Goal: Complete application form

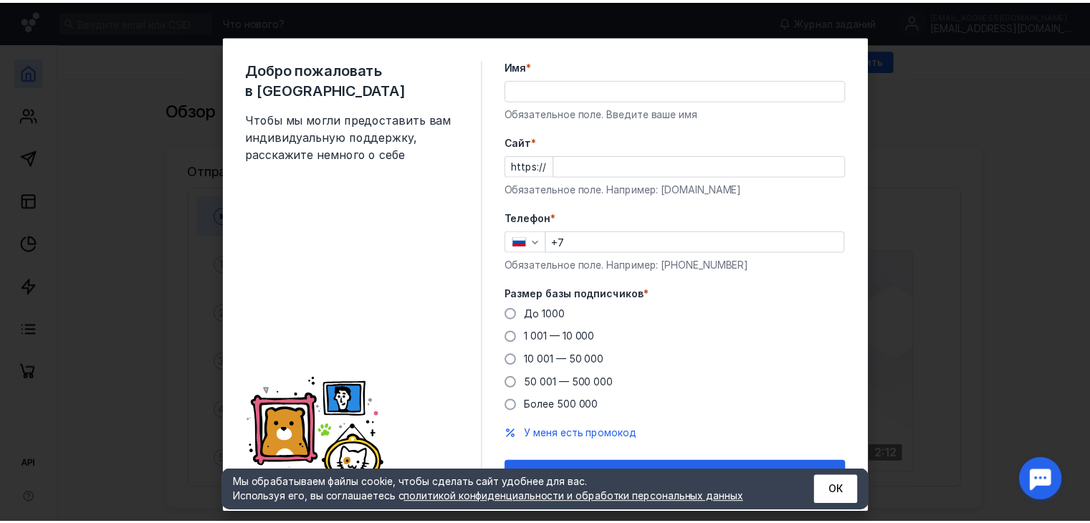
scroll to position [26, 0]
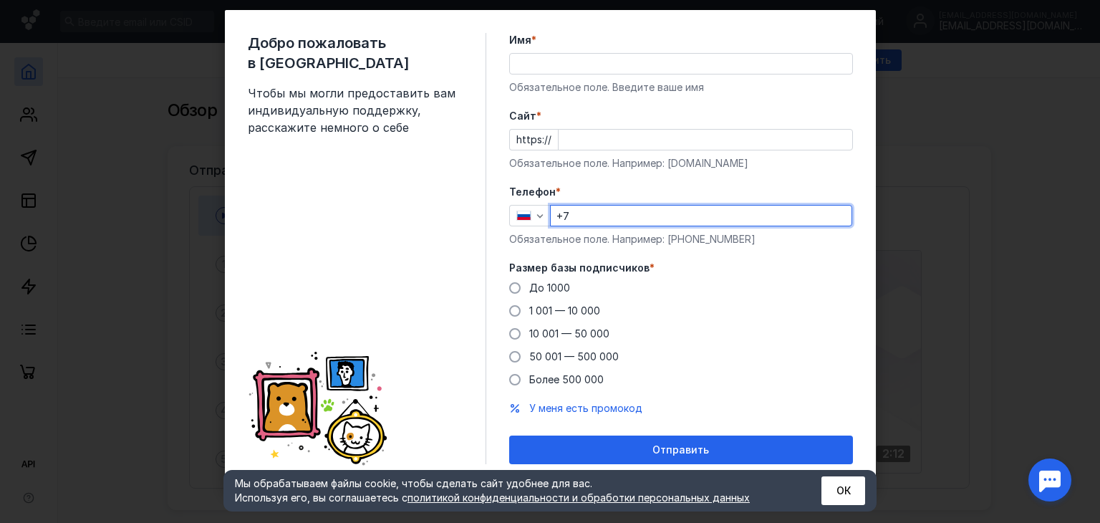
click at [596, 216] on input "+7" at bounding box center [701, 216] width 301 height 20
type input "[PHONE_NUMBER]"
click at [623, 49] on div "Имя * Обязательное поле. Введите ваше имя" at bounding box center [681, 64] width 344 height 62
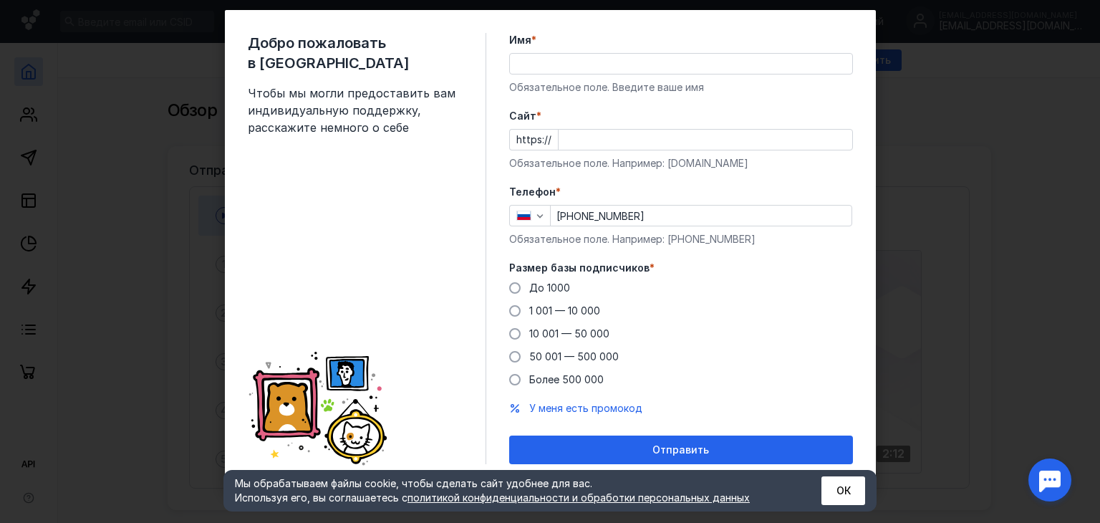
click at [630, 64] on input "Имя *" at bounding box center [681, 64] width 342 height 20
type input "[PERSON_NAME]"
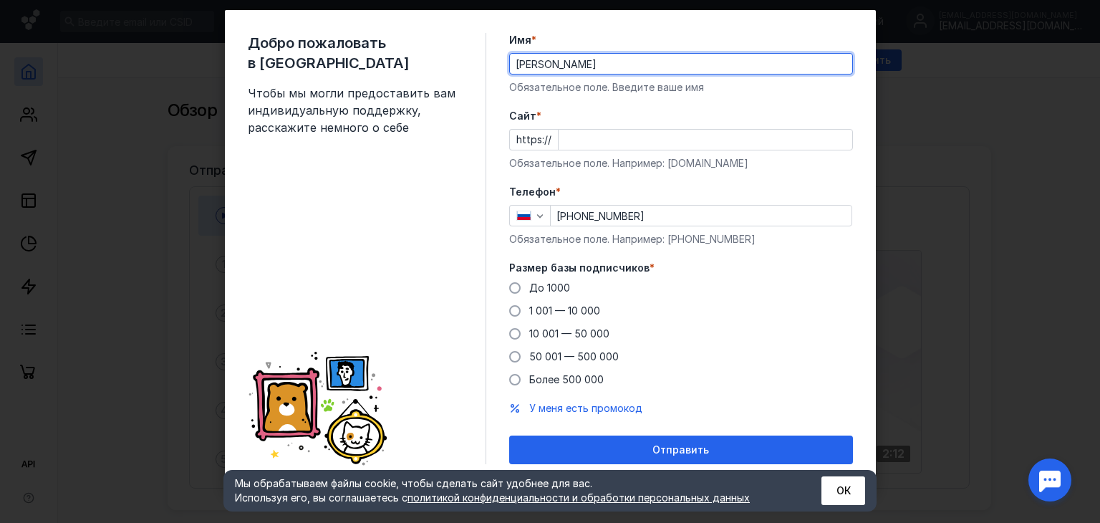
click at [626, 135] on input "Cайт *" at bounding box center [706, 140] width 294 height 20
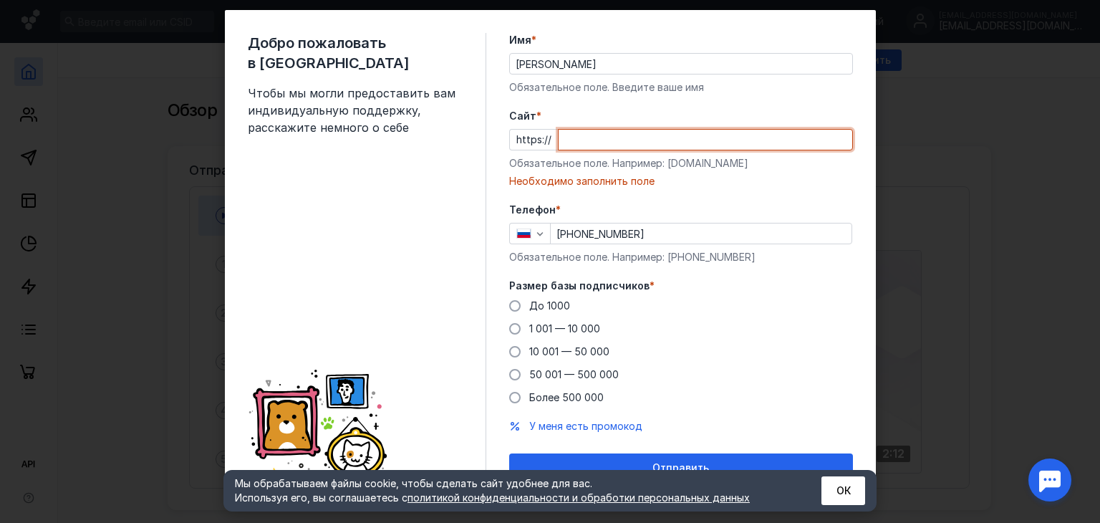
paste input "[DOMAIN_NAME][URL]"
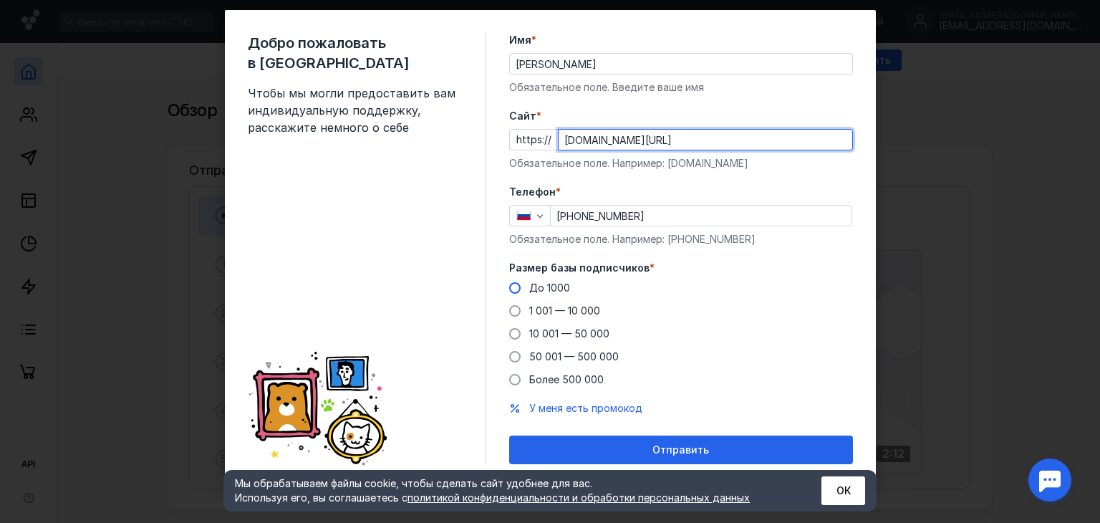
type input "[DOMAIN_NAME][URL]"
click at [540, 289] on span "До 1000" at bounding box center [549, 288] width 41 height 12
click at [0, 0] on input "До 1000" at bounding box center [0, 0] width 0 height 0
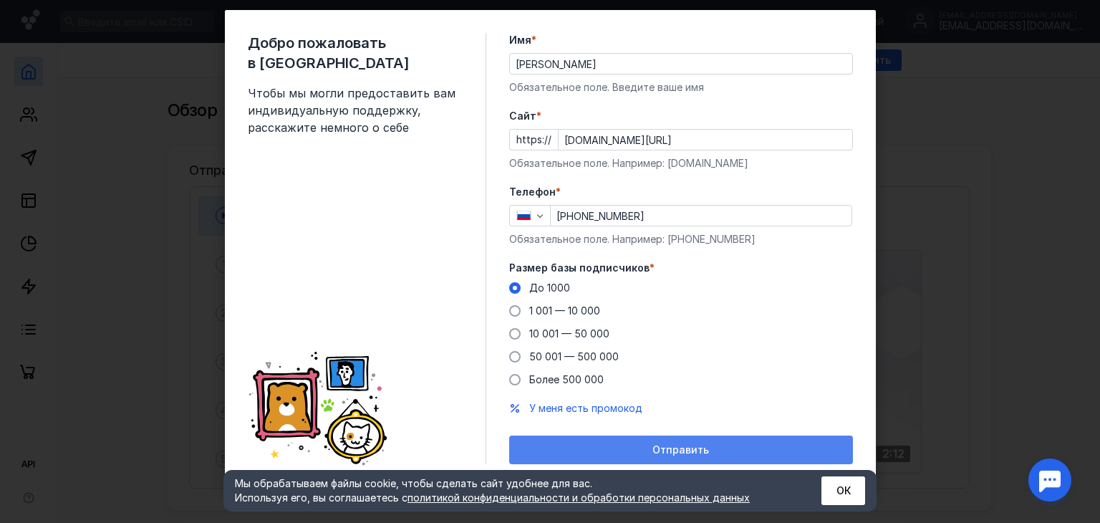
click at [723, 446] on div "Отправить" at bounding box center [681, 450] width 330 height 12
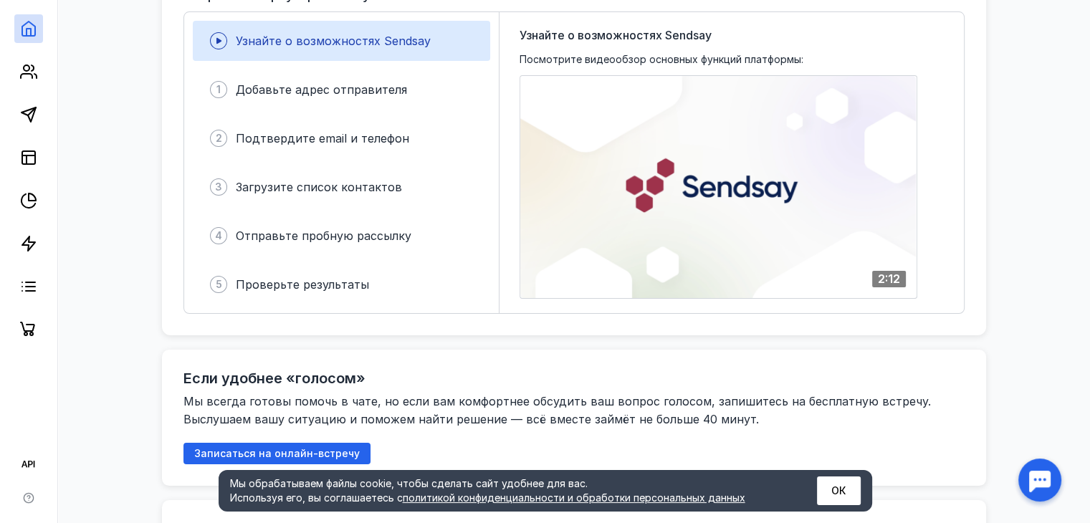
scroll to position [143, 0]
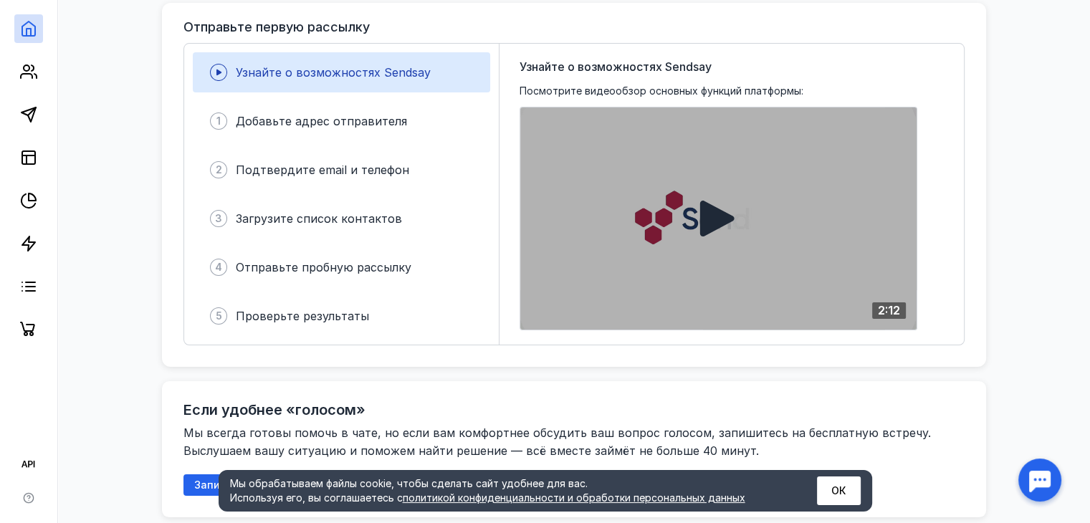
click at [676, 243] on div at bounding box center [718, 218] width 396 height 222
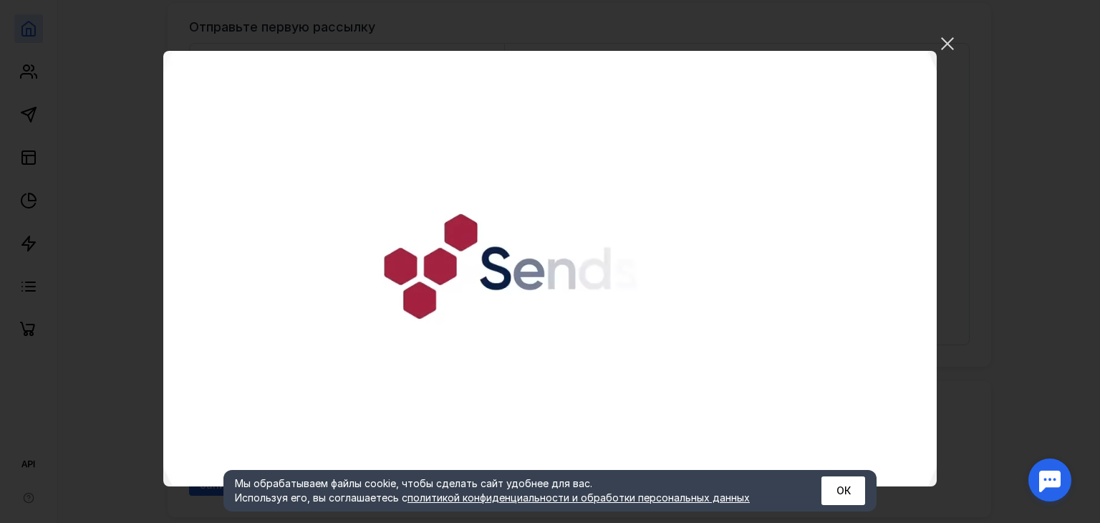
click at [582, 239] on video "Ваш браузер не поддерживает воспроизведение видео. Пожалуйста, обновите ваш бра…" at bounding box center [550, 269] width 774 height 436
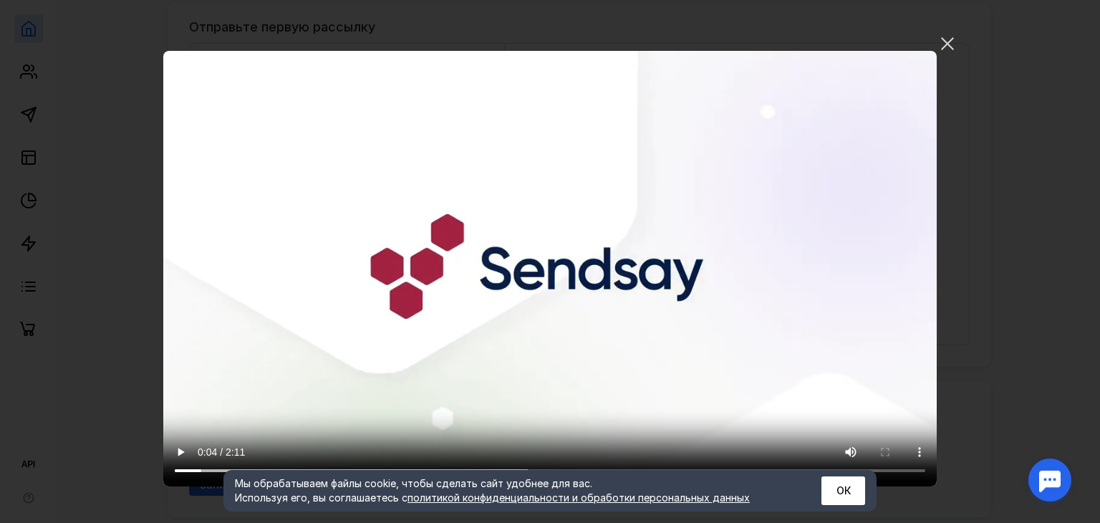
click at [557, 293] on video "Ваш браузер не поддерживает воспроизведение видео. Пожалуйста, обновите ваш бра…" at bounding box center [550, 269] width 774 height 436
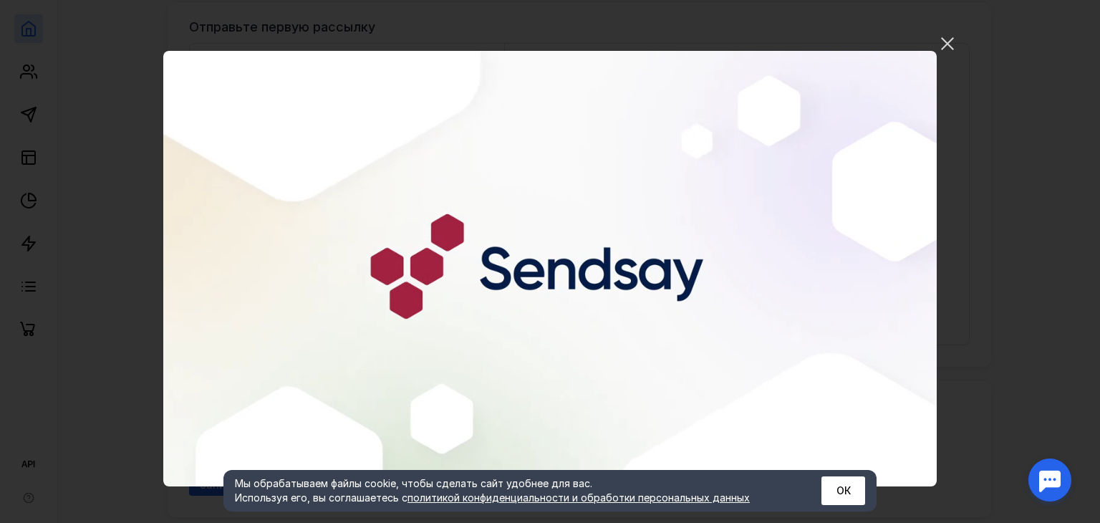
click at [563, 294] on video "Ваш браузер не поддерживает воспроизведение видео. Пожалуйста, обновите ваш бра…" at bounding box center [550, 269] width 774 height 436
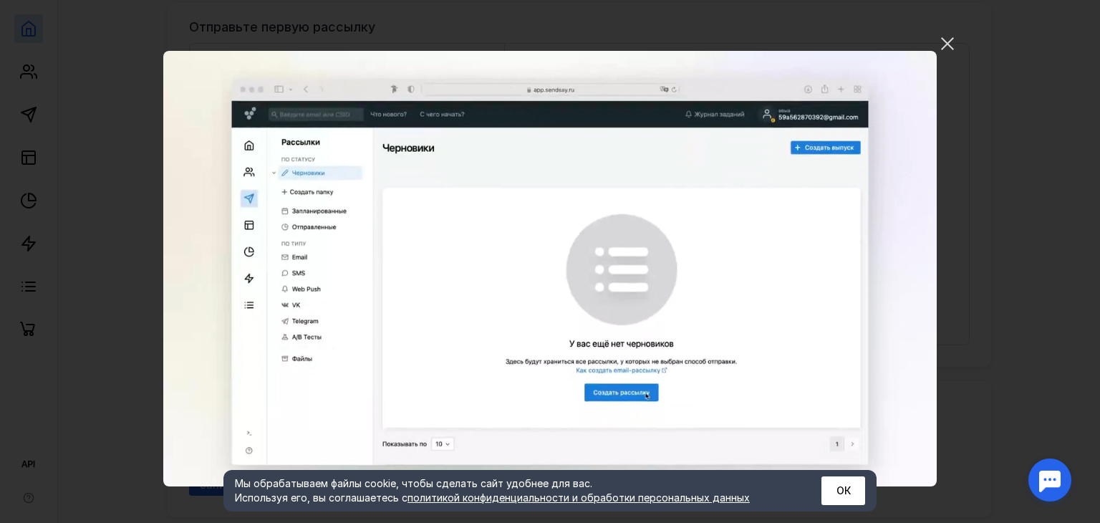
click at [671, 282] on video "Ваш браузер не поддерживает воспроизведение видео. Пожалуйста, обновите ваш бра…" at bounding box center [550, 269] width 774 height 436
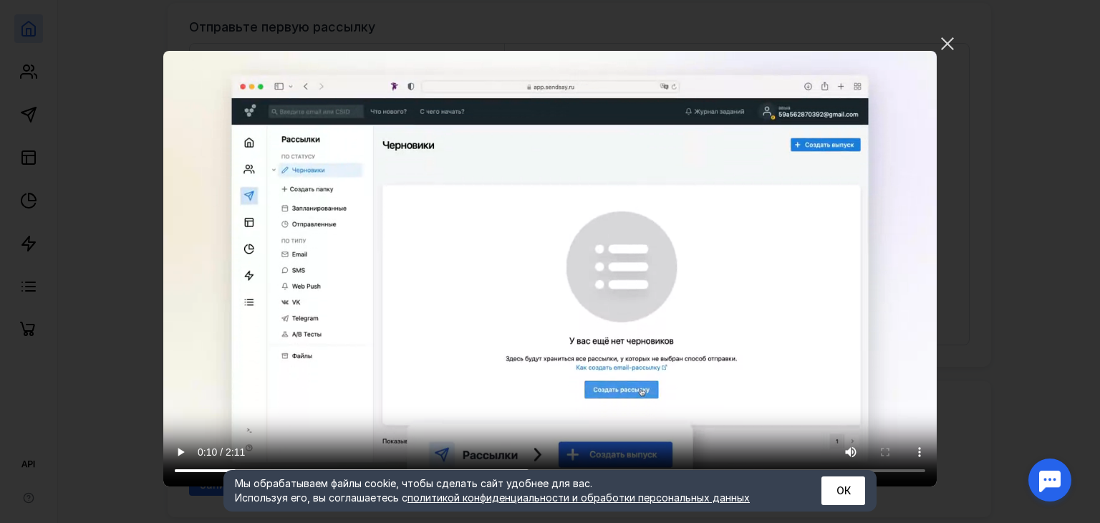
click at [672, 282] on video "Ваш браузер не поддерживает воспроизведение видео. Пожалуйста, обновите ваш бра…" at bounding box center [550, 269] width 774 height 436
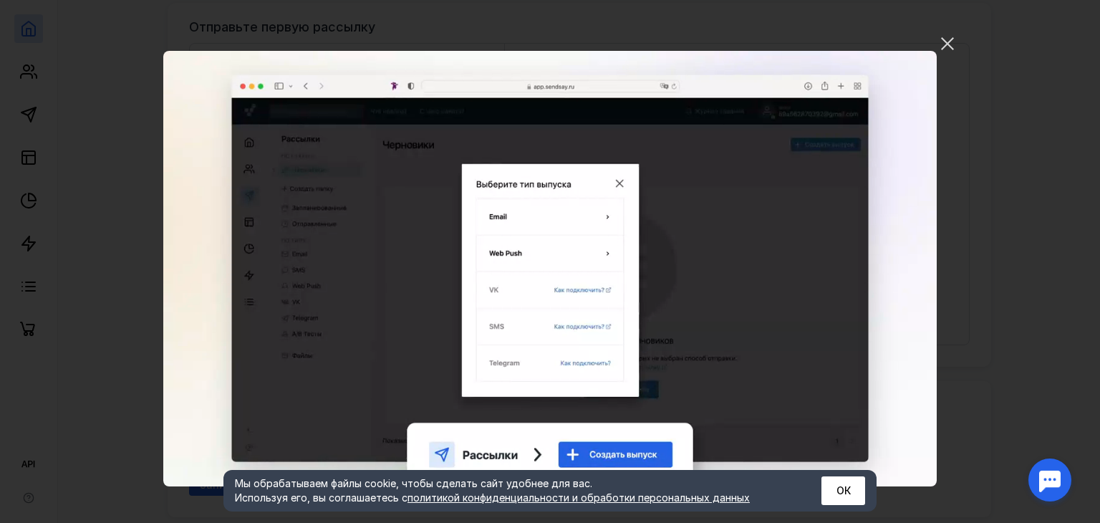
click at [608, 304] on video "Ваш браузер не поддерживает воспроизведение видео. Пожалуйста, обновите ваш бра…" at bounding box center [550, 269] width 774 height 436
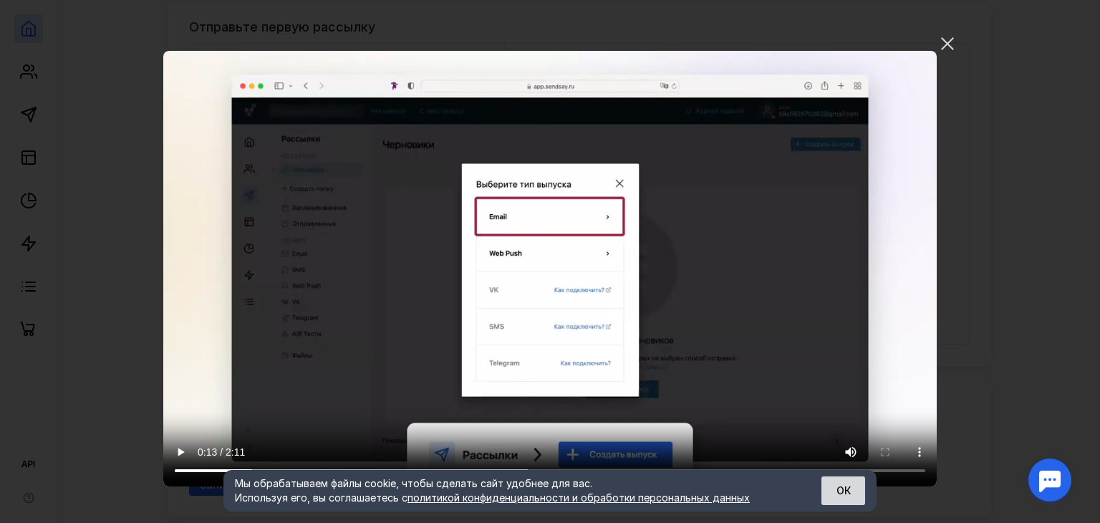
click at [859, 486] on button "ОК" at bounding box center [844, 490] width 44 height 29
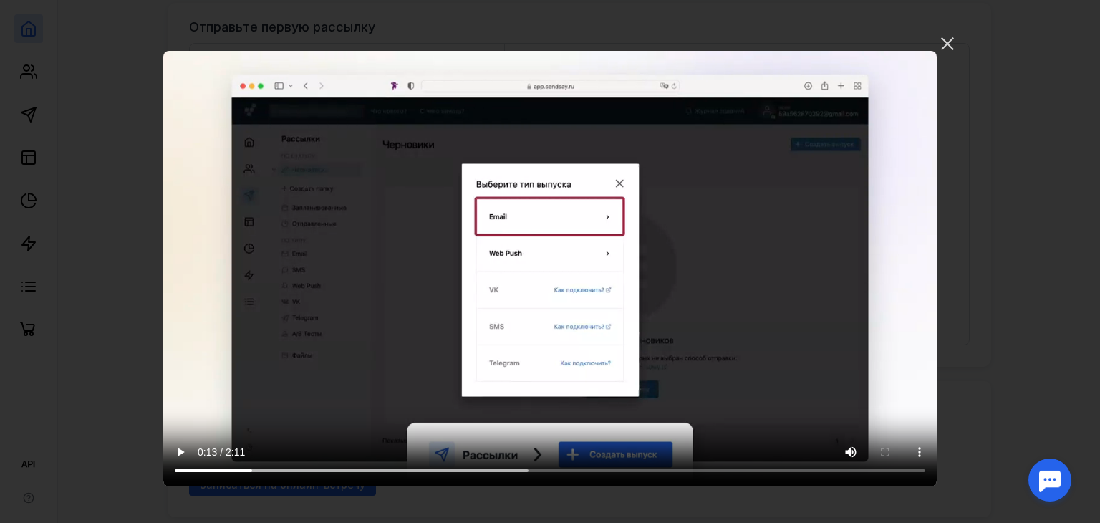
click at [701, 410] on video "Ваш браузер не поддерживает воспроизведение видео. Пожалуйста, обновите ваш бра…" at bounding box center [550, 269] width 774 height 436
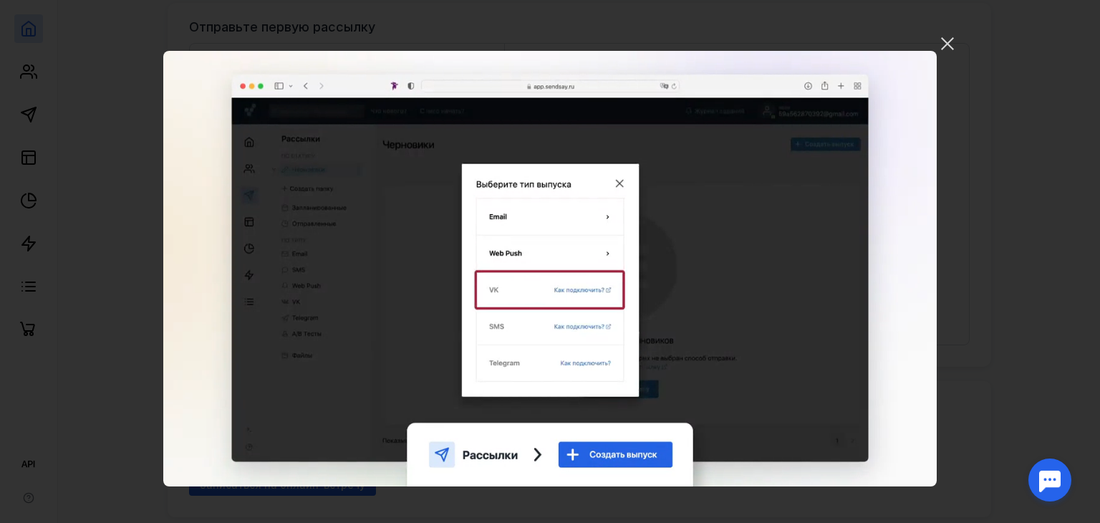
click at [699, 390] on video "Ваш браузер не поддерживает воспроизведение видео. Пожалуйста, обновите ваш бра…" at bounding box center [550, 269] width 774 height 436
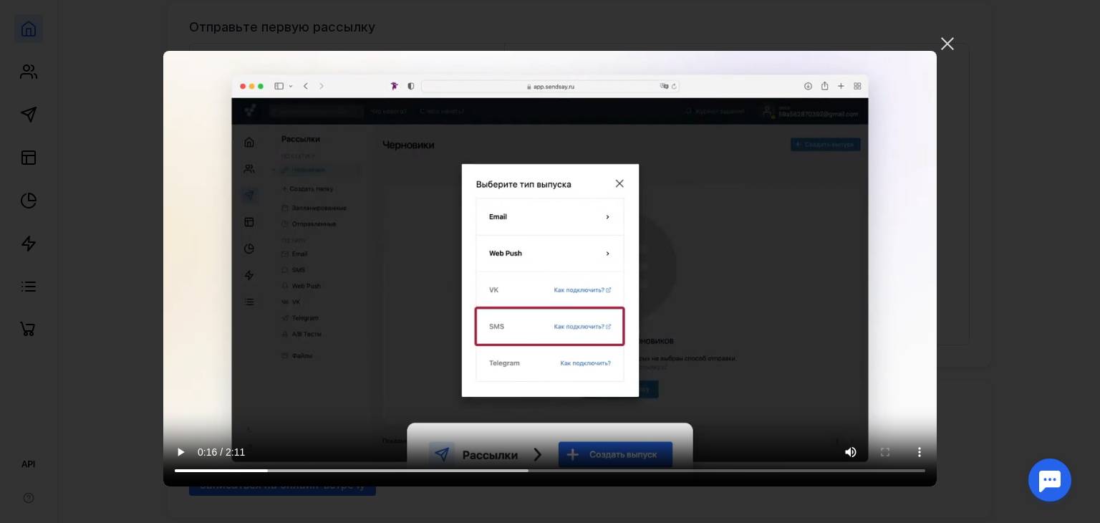
click at [699, 390] on video "Ваш браузер не поддерживает воспроизведение видео. Пожалуйста, обновите ваш бра…" at bounding box center [550, 269] width 774 height 436
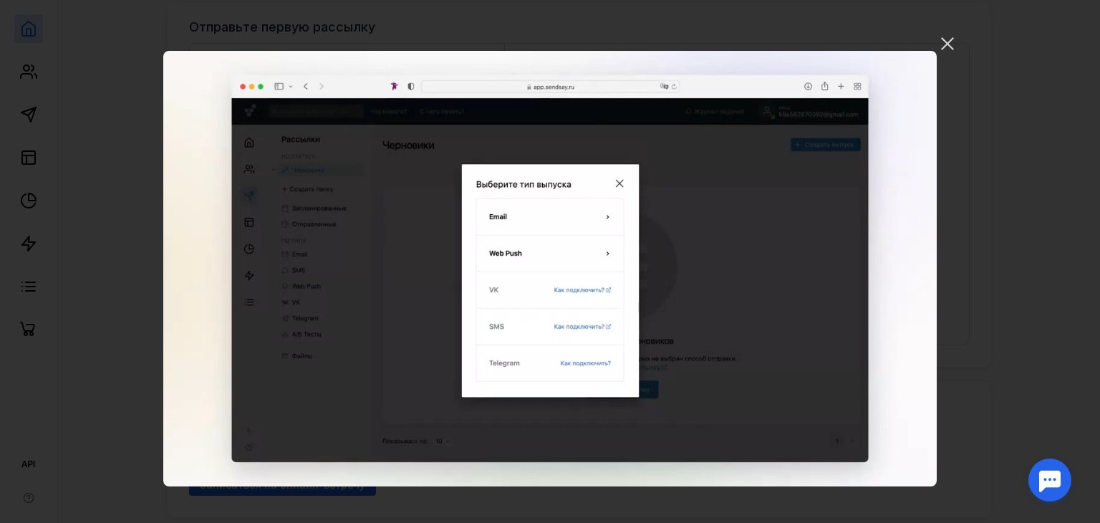
click at [699, 390] on video "Ваш браузер не поддерживает воспроизведение видео. Пожалуйста, обновите ваш бра…" at bounding box center [550, 269] width 774 height 436
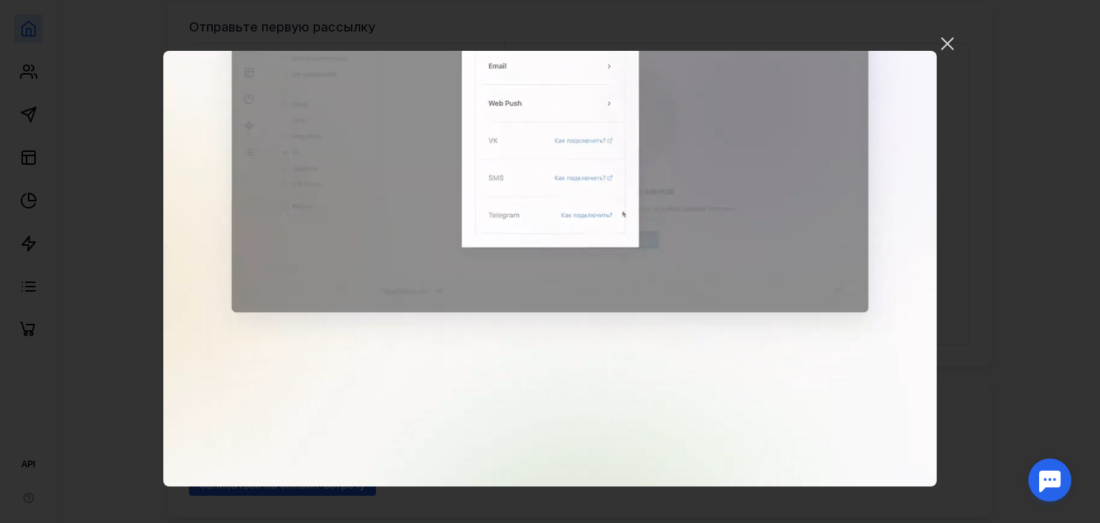
click at [742, 469] on video "Ваш браузер не поддерживает воспроизведение видео. Пожалуйста, обновите ваш бра…" at bounding box center [550, 269] width 774 height 436
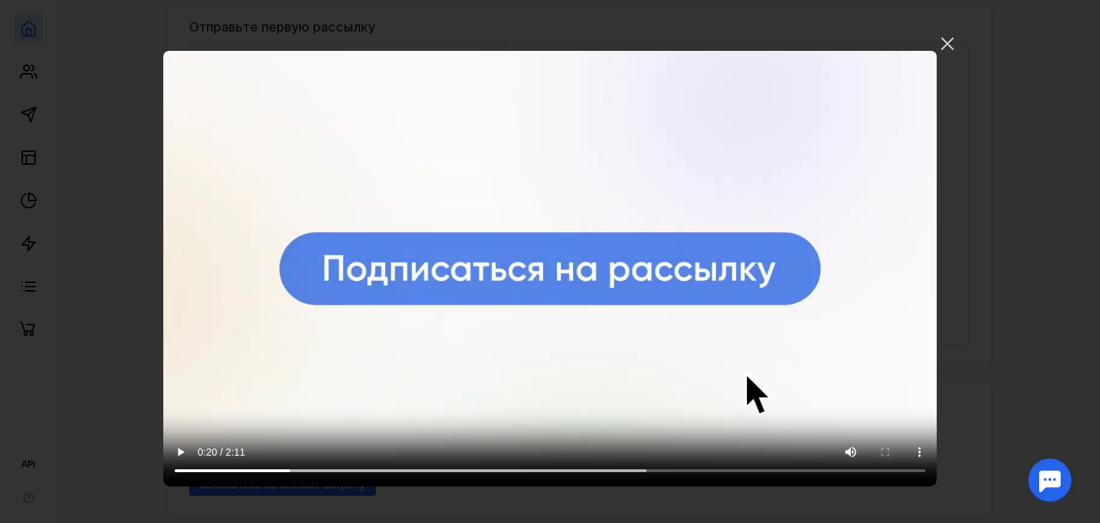
click at [720, 414] on video "Ваш браузер не поддерживает воспроизведение видео. Пожалуйста, обновите ваш бра…" at bounding box center [550, 269] width 774 height 436
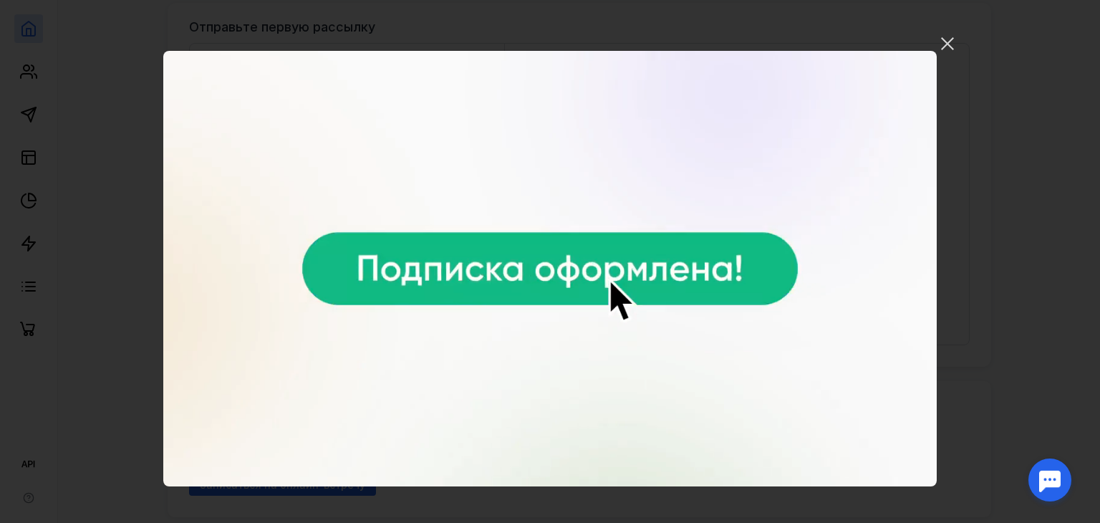
click at [698, 351] on video "Ваш браузер не поддерживает воспроизведение видео. Пожалуйста, обновите ваш бра…" at bounding box center [550, 269] width 774 height 436
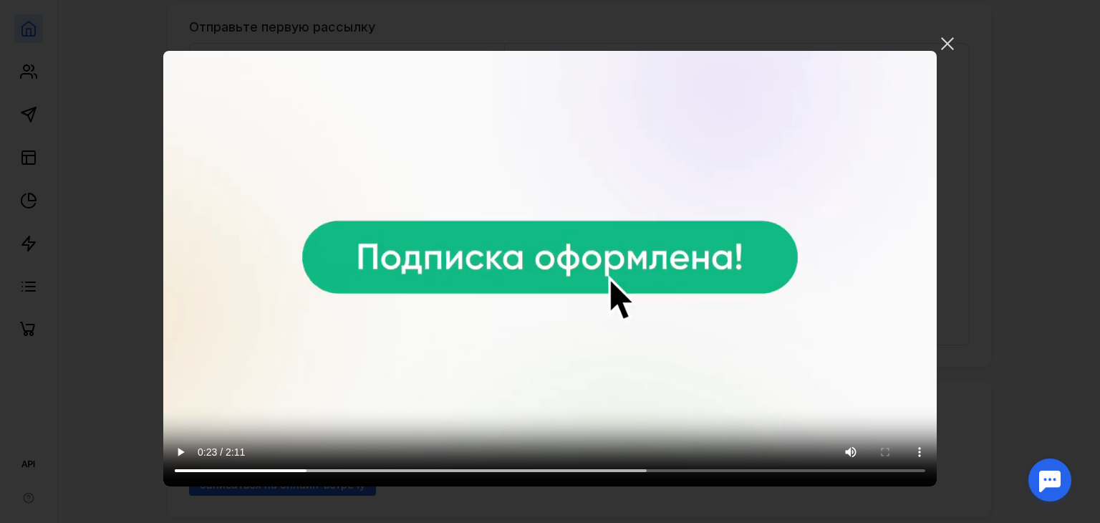
click at [694, 405] on video "Ваш браузер не поддерживает воспроизведение видео. Пожалуйста, обновите ваш бра…" at bounding box center [550, 269] width 774 height 436
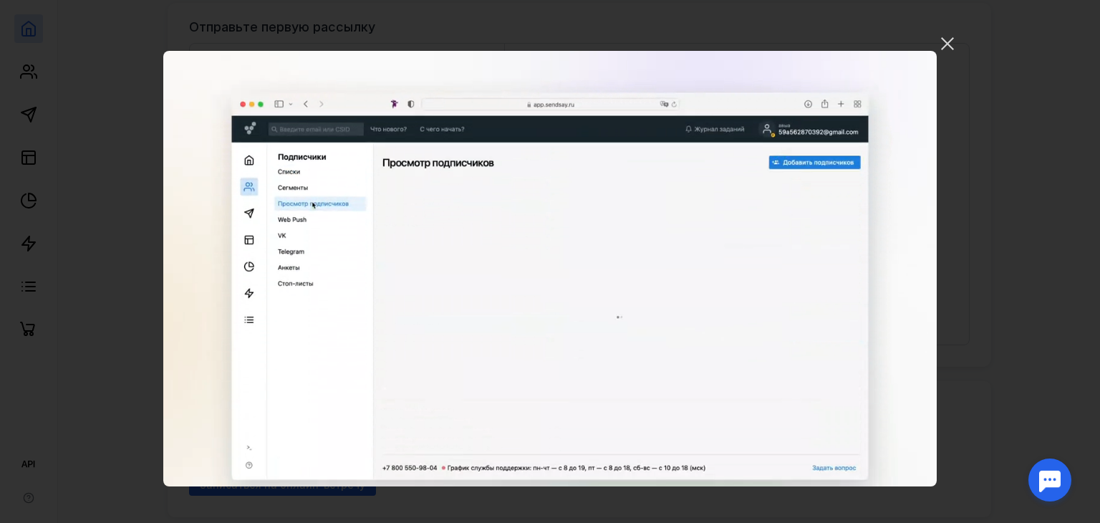
click at [681, 373] on video "Ваш браузер не поддерживает воспроизведение видео. Пожалуйста, обновите ваш бра…" at bounding box center [550, 269] width 774 height 436
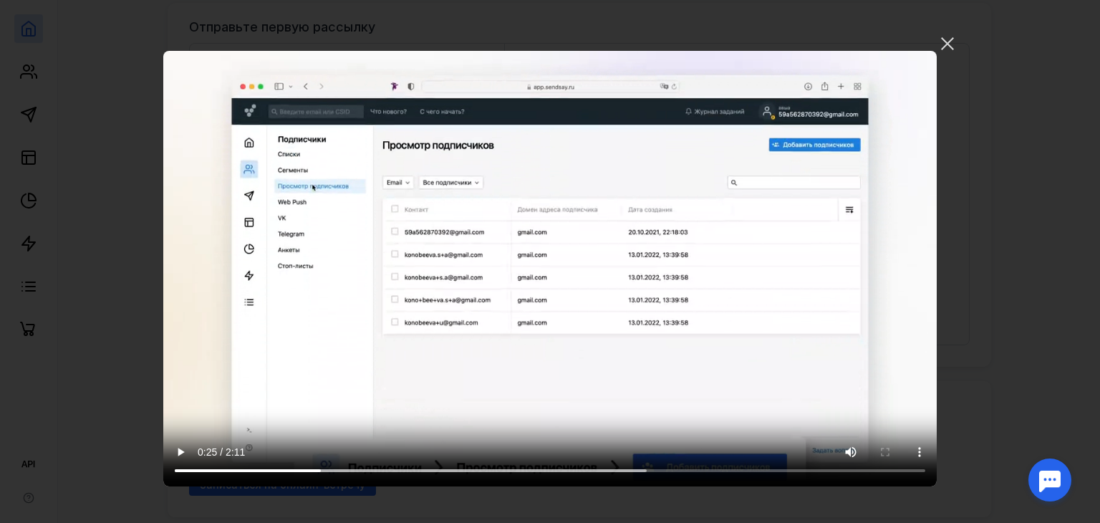
click at [681, 373] on video "Ваш браузер не поддерживает воспроизведение видео. Пожалуйста, обновите ваш бра…" at bounding box center [550, 269] width 774 height 436
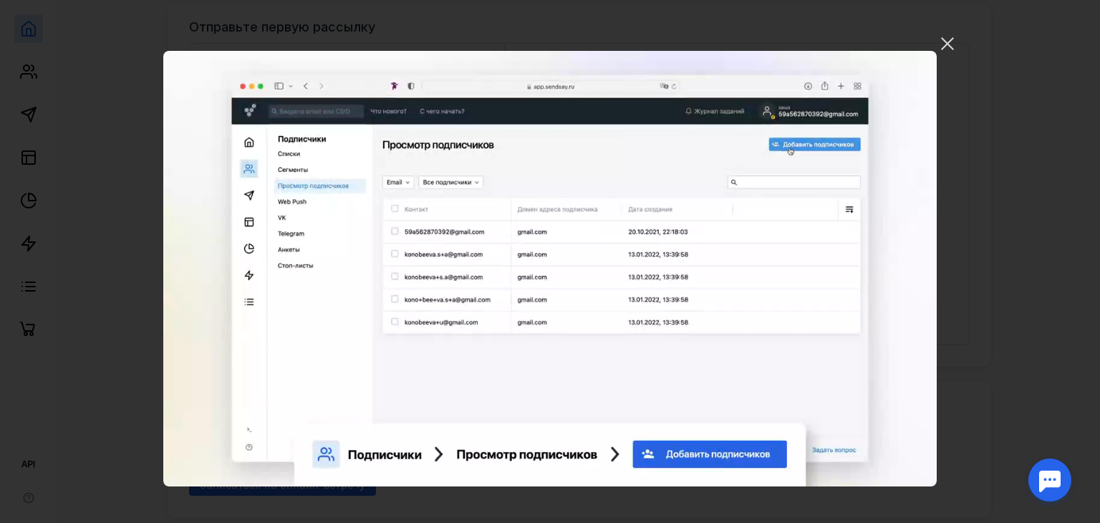
click at [681, 373] on video "Ваш браузер не поддерживает воспроизведение видео. Пожалуйста, обновите ваш бра…" at bounding box center [550, 269] width 774 height 436
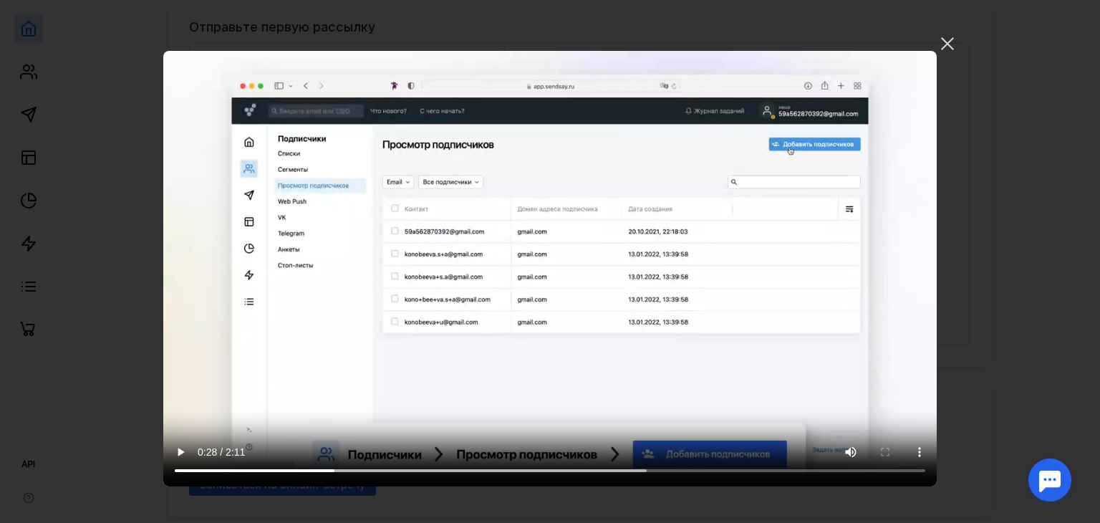
click at [681, 373] on video "Ваш браузер не поддерживает воспроизведение видео. Пожалуйста, обновите ваш бра…" at bounding box center [550, 269] width 774 height 436
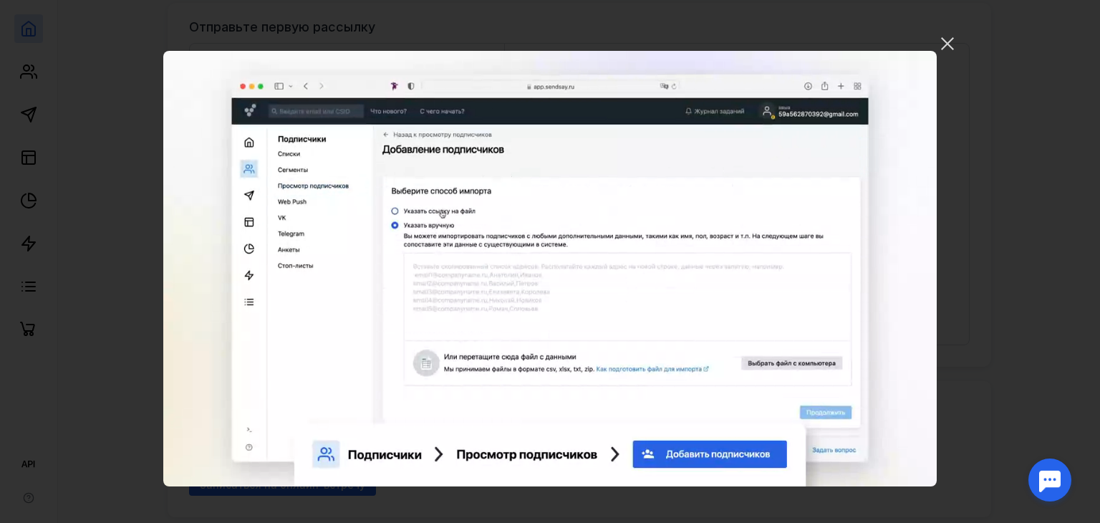
click at [676, 363] on video "Ваш браузер не поддерживает воспроизведение видео. Пожалуйста, обновите ваш бра…" at bounding box center [550, 269] width 774 height 436
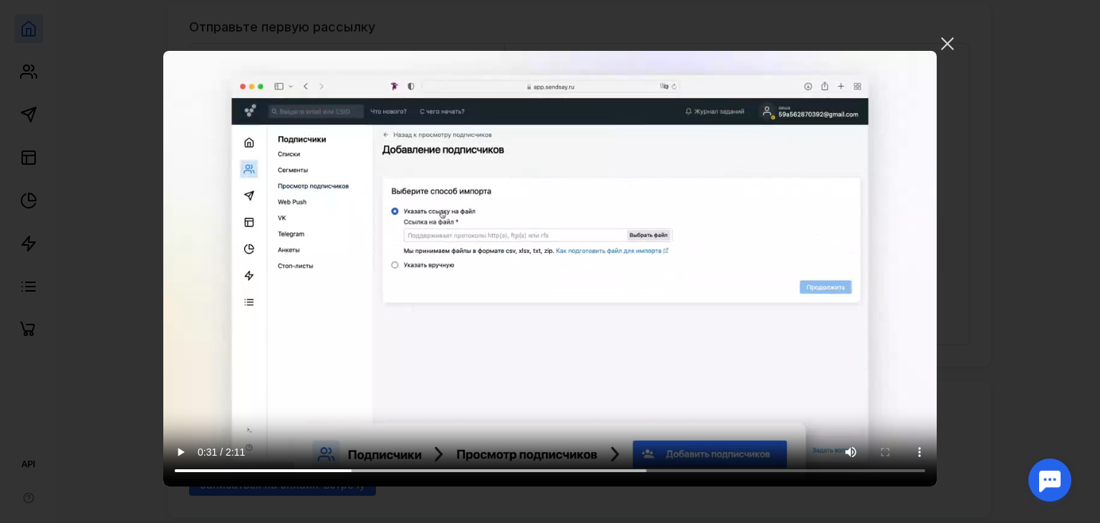
click at [672, 360] on video "Ваш браузер не поддерживает воспроизведение видео. Пожалуйста, обновите ваш бра…" at bounding box center [550, 269] width 774 height 436
click at [756, 388] on video "Ваш браузер не поддерживает воспроизведение видео. Пожалуйста, обновите ваш бра…" at bounding box center [550, 269] width 774 height 436
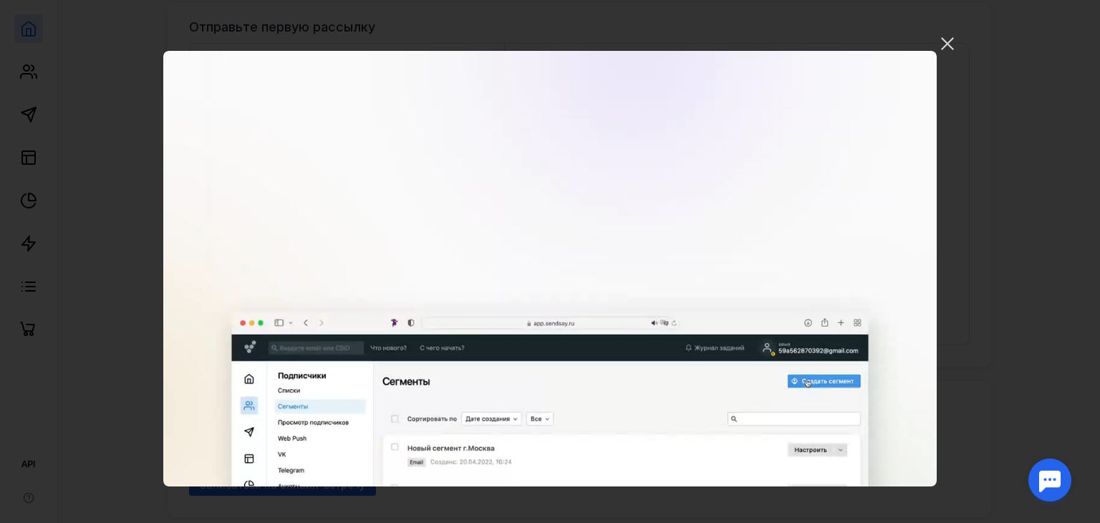
click at [756, 388] on video "Ваш браузер не поддерживает воспроизведение видео. Пожалуйста, обновите ваш бра…" at bounding box center [550, 269] width 774 height 436
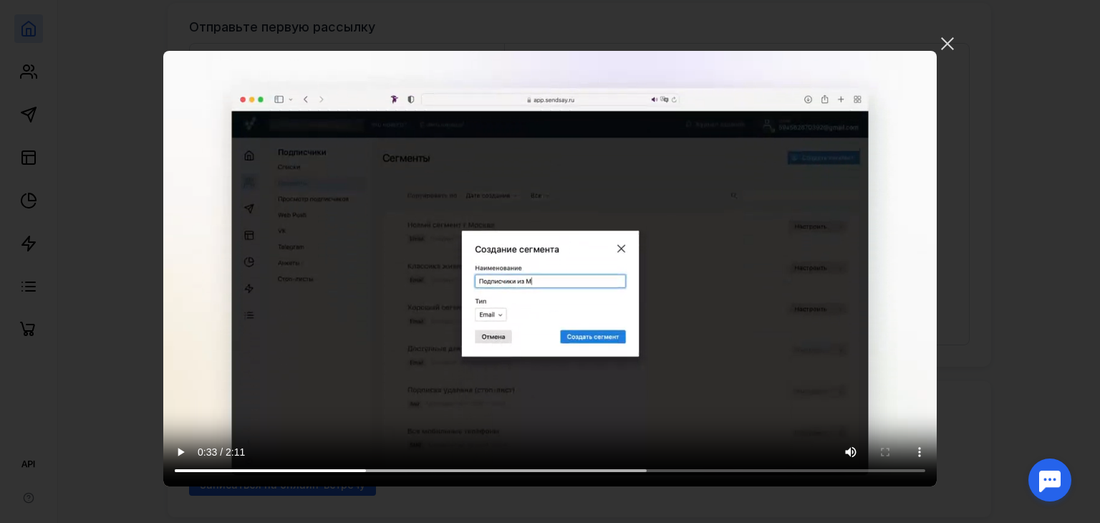
click at [756, 388] on video "Ваш браузер не поддерживает воспроизведение видео. Пожалуйста, обновите ваш бра…" at bounding box center [550, 269] width 774 height 436
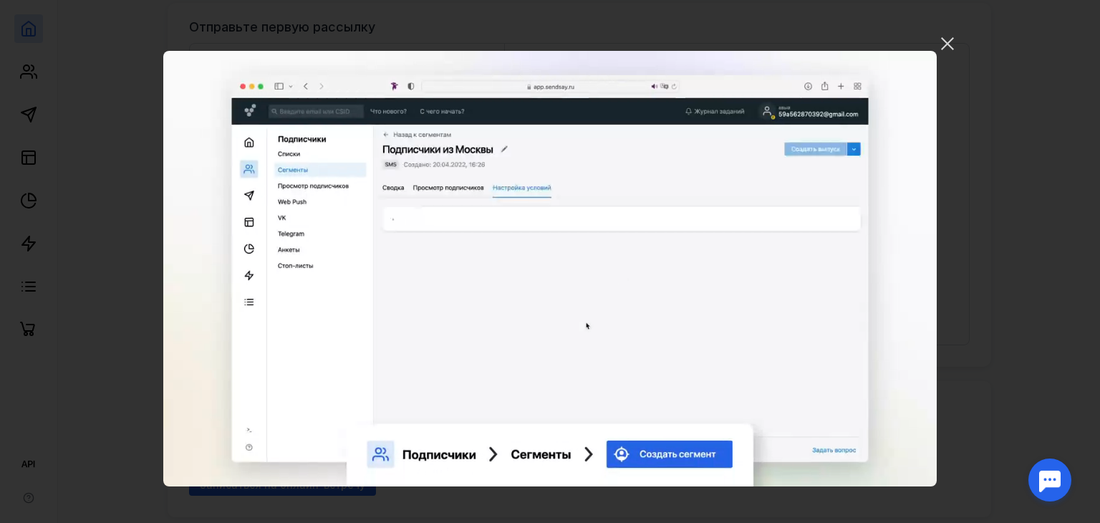
click at [756, 388] on video "Ваш браузер не поддерживает воспроизведение видео. Пожалуйста, обновите ваш бра…" at bounding box center [550, 269] width 774 height 436
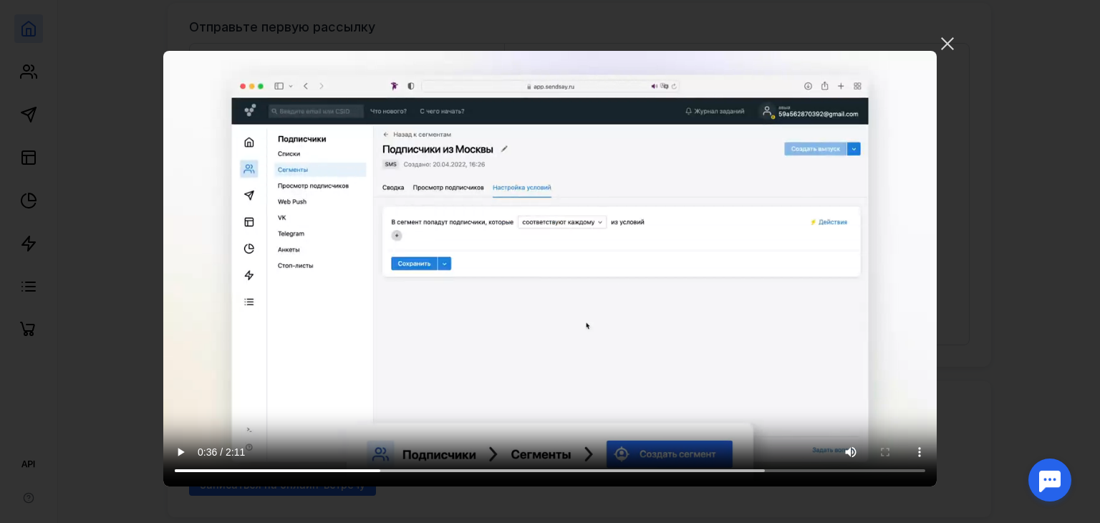
click at [756, 388] on video "Ваш браузер не поддерживает воспроизведение видео. Пожалуйста, обновите ваш бра…" at bounding box center [550, 269] width 774 height 436
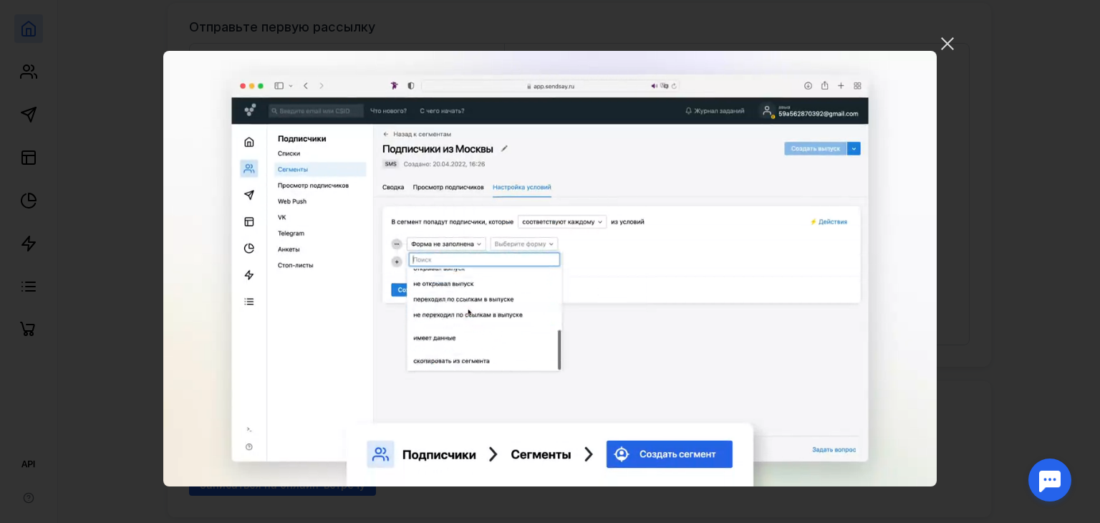
click at [749, 365] on video "Ваш браузер не поддерживает воспроизведение видео. Пожалуйста, обновите ваш бра…" at bounding box center [550, 269] width 774 height 436
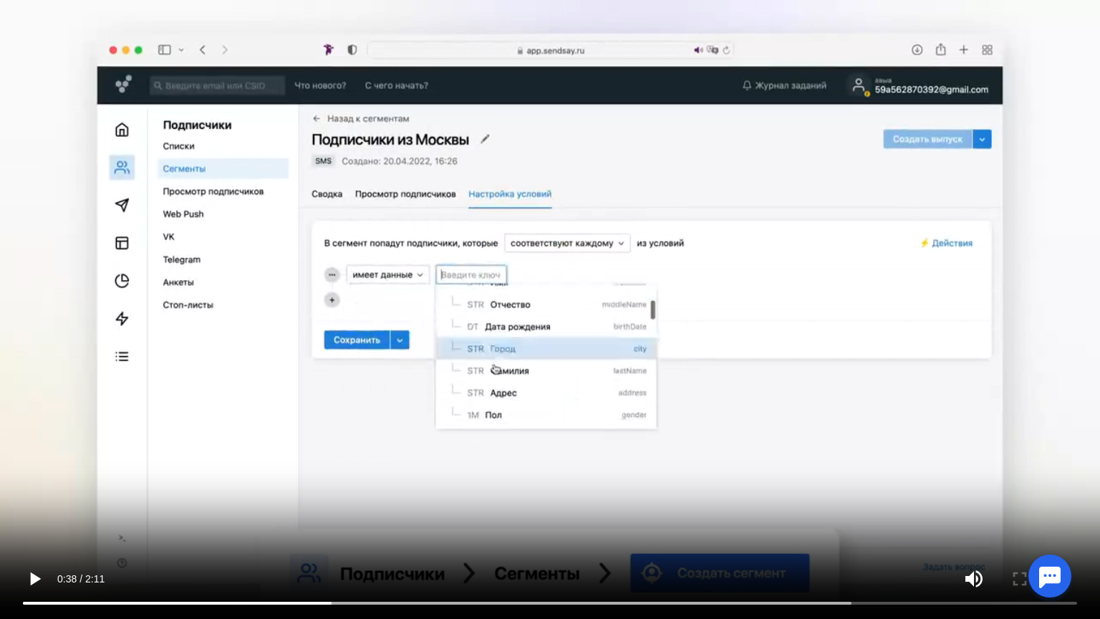
click at [734, 417] on video "Ваш браузер не поддерживает воспроизведение видео. Пожалуйста, обновите ваш бра…" at bounding box center [550, 309] width 1100 height 619
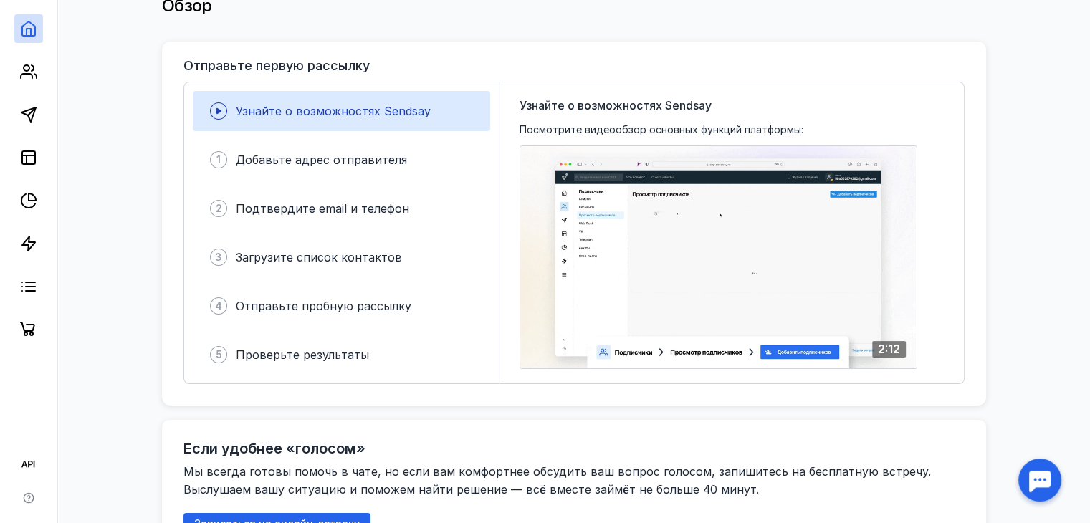
scroll to position [72, 0]
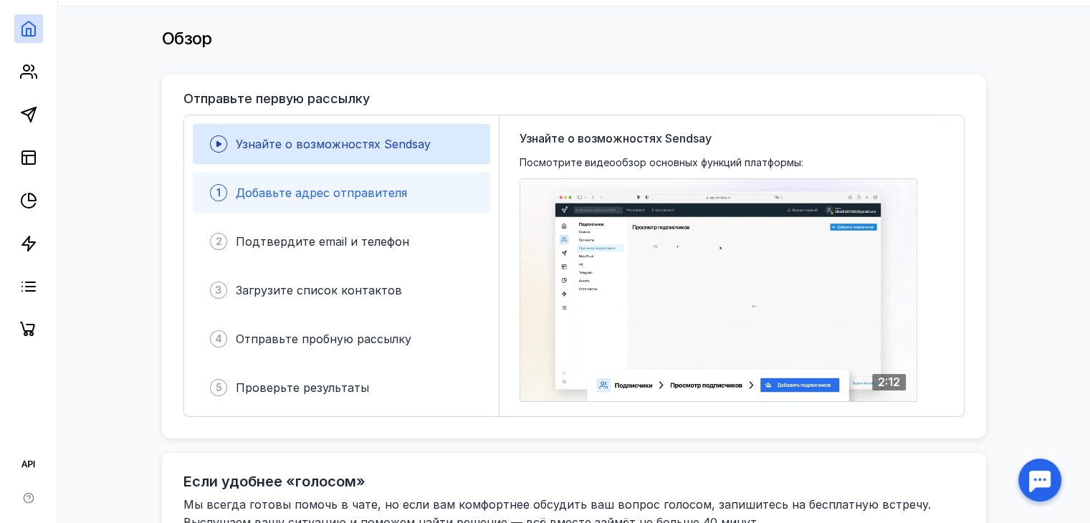
click at [427, 201] on div "1 Добавьте адрес отправителя" at bounding box center [341, 193] width 297 height 40
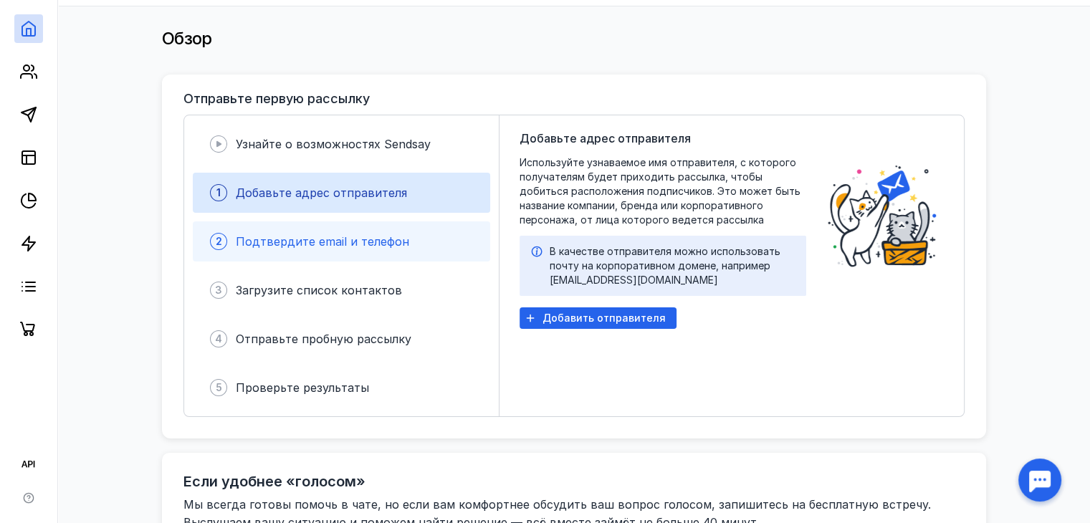
click at [430, 229] on div "2 Подтвердите email и телефон" at bounding box center [341, 241] width 297 height 40
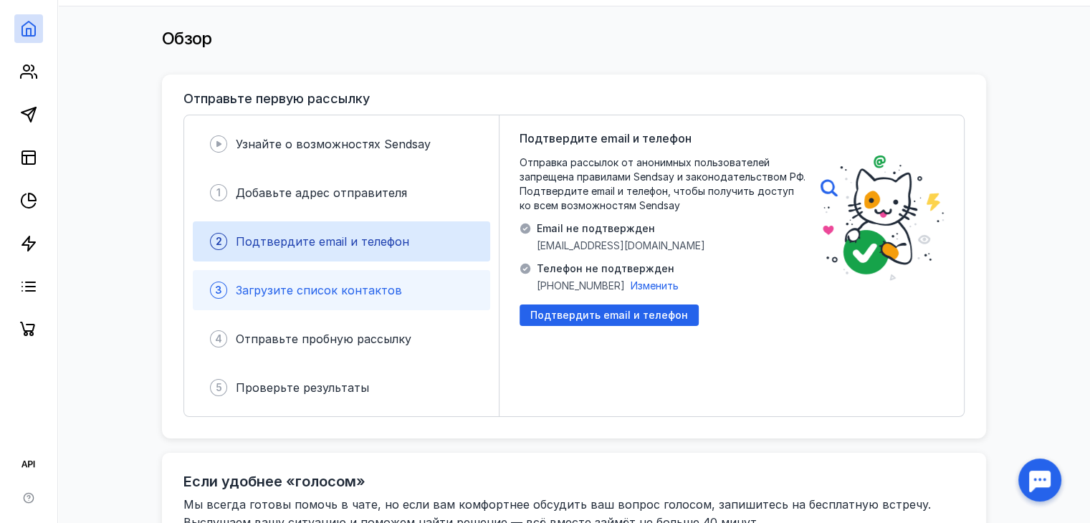
click at [378, 304] on div "3 Загрузите список контактов" at bounding box center [341, 290] width 297 height 40
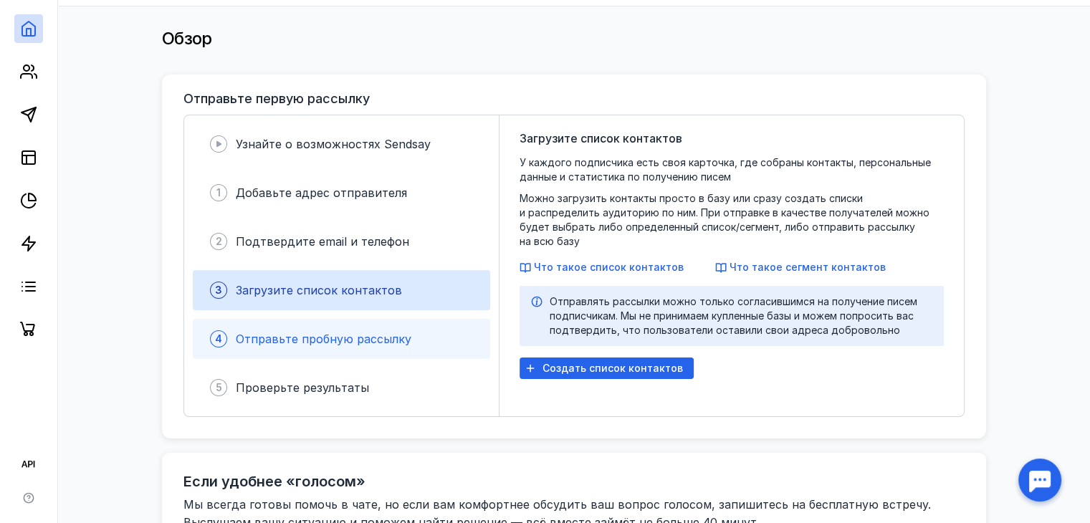
click at [378, 340] on span "Отправьте пробную рассылку" at bounding box center [324, 339] width 176 height 14
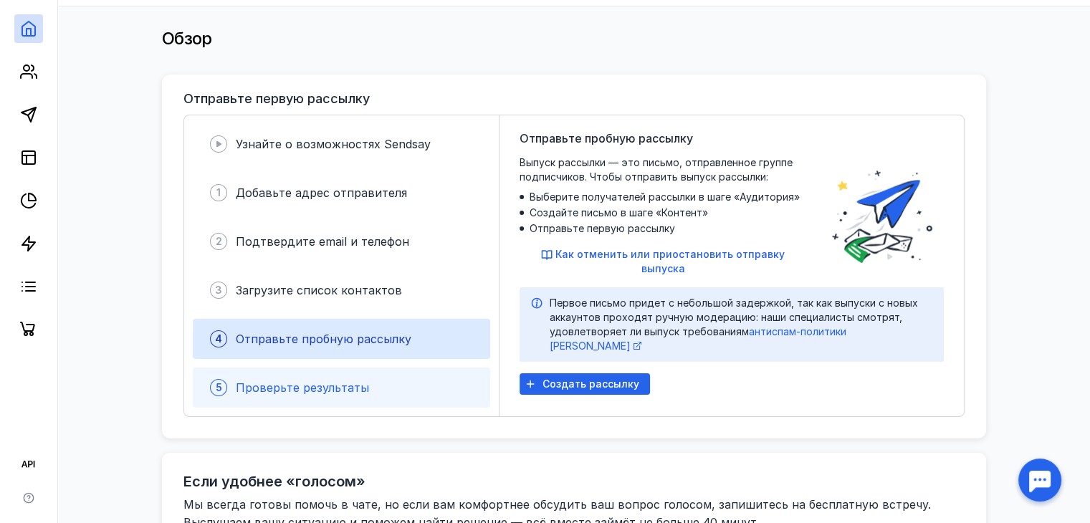
click at [384, 389] on div "5 Проверьте результаты" at bounding box center [341, 387] width 297 height 40
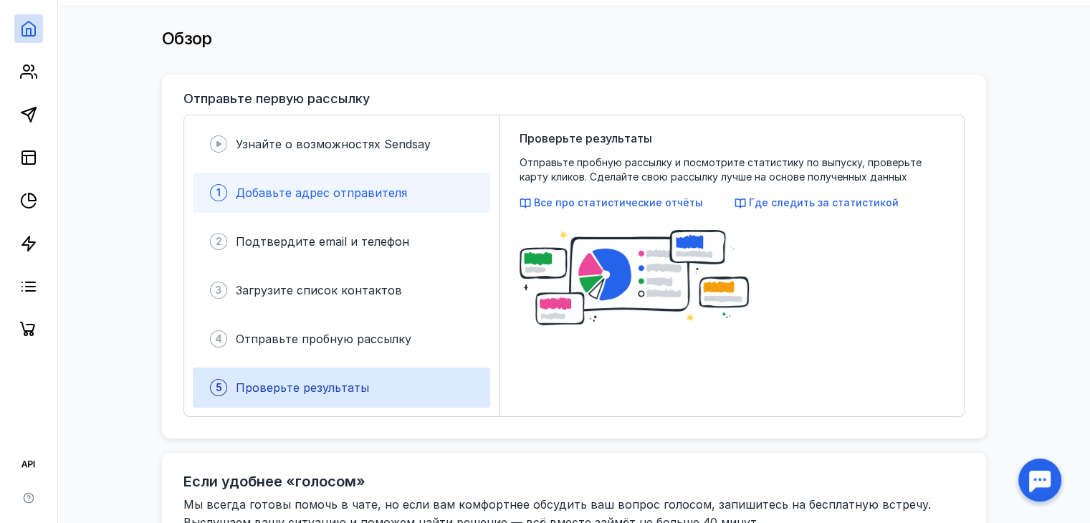
drag, startPoint x: 386, startPoint y: 164, endPoint x: 389, endPoint y: 178, distance: 14.6
click at [386, 165] on div "Узнайте о возможностях Sendsay 1 Добавьте адрес отправителя 2 Подтвердите email…" at bounding box center [341, 265] width 315 height 301
click at [389, 183] on div "1 Добавьте адрес отправителя" at bounding box center [341, 193] width 297 height 40
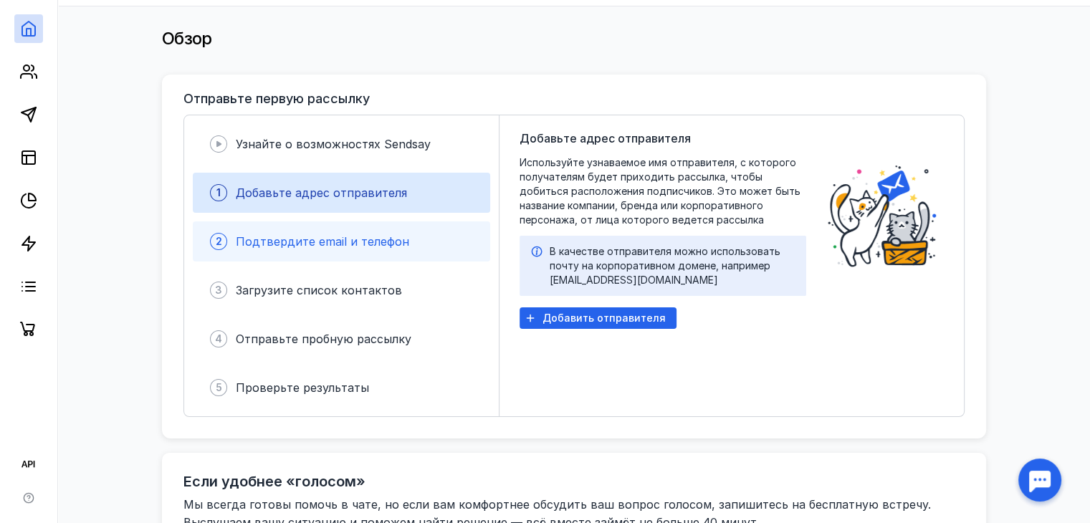
click at [395, 233] on div "Подтвердите email и телефон" at bounding box center [322, 241] width 173 height 17
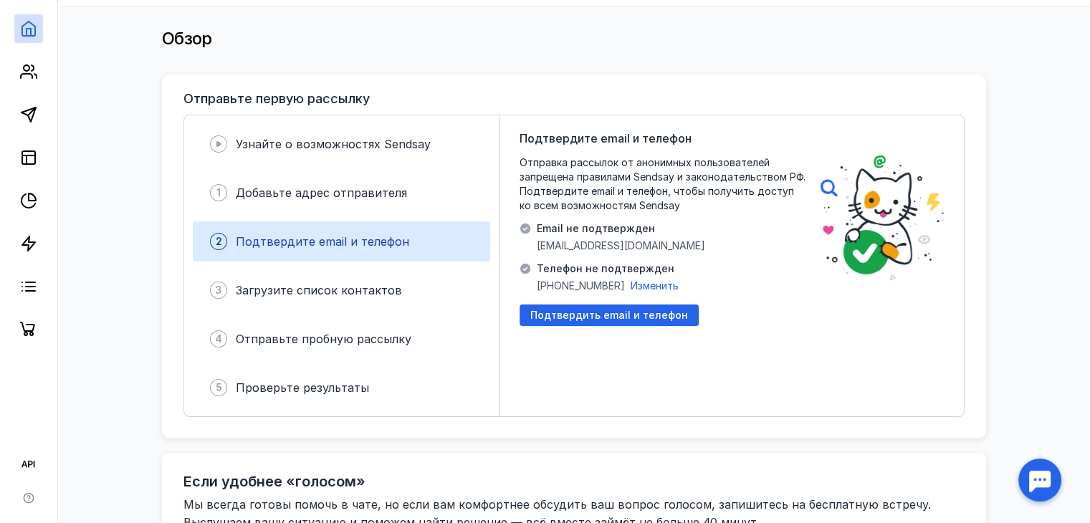
click at [395, 266] on div "Узнайте о возможностях Sendsay 1 Добавьте адрес отправителя 2 Подтвердите email…" at bounding box center [341, 265] width 315 height 301
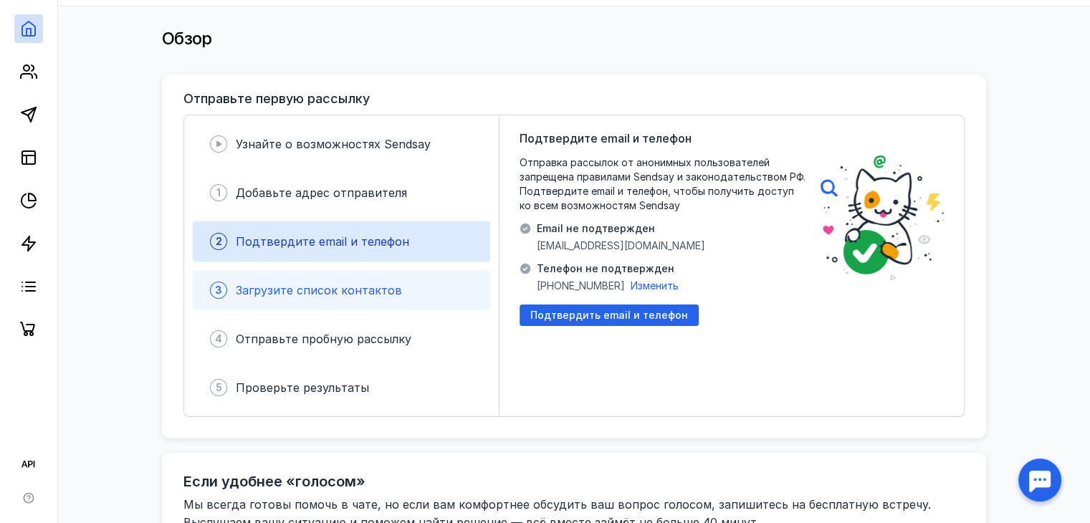
click at [398, 294] on div "3 Загрузите список контактов" at bounding box center [341, 290] width 297 height 40
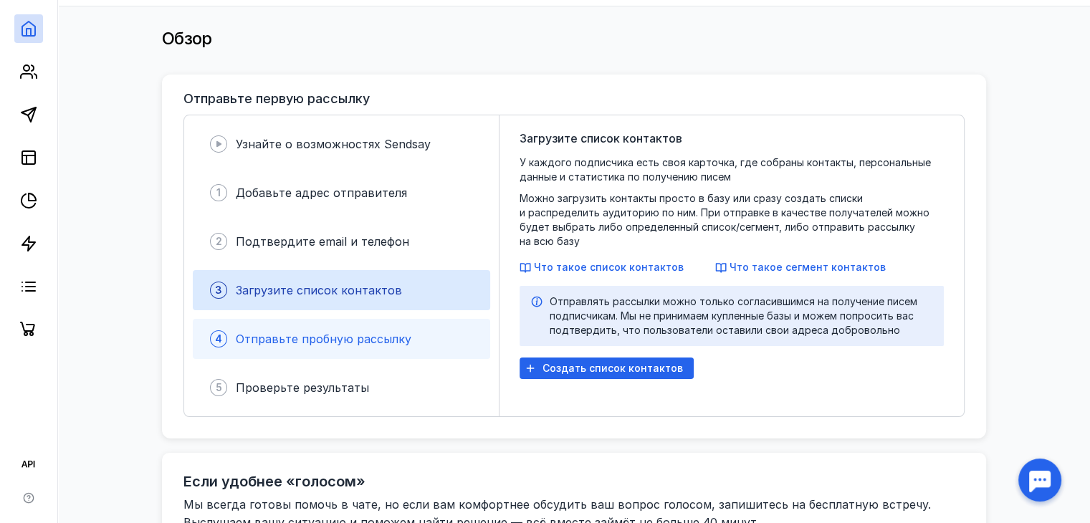
click at [402, 350] on div "4 Отправьте пробную рассылку" at bounding box center [341, 339] width 297 height 40
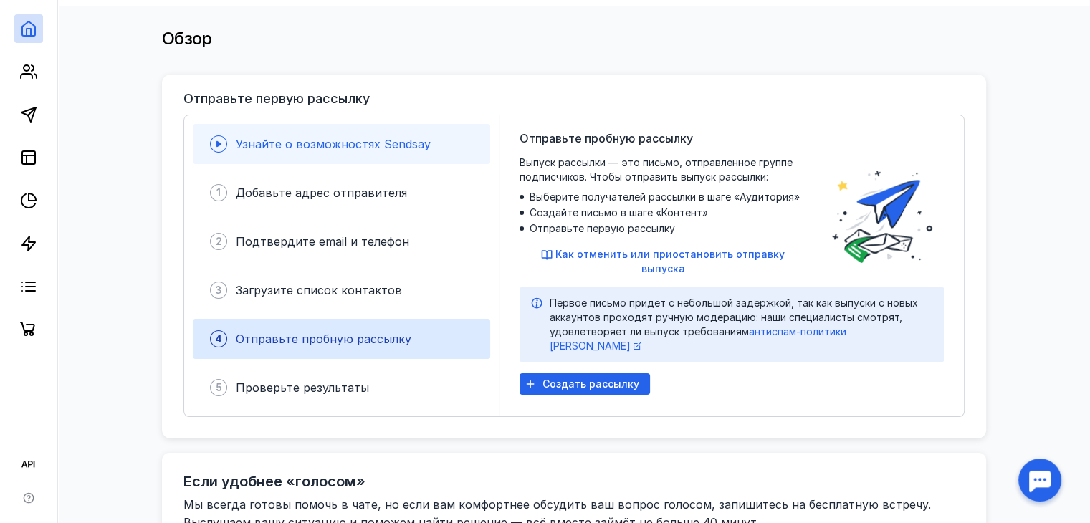
click at [339, 141] on span "Узнайте о возможностях Sendsay" at bounding box center [333, 144] width 195 height 14
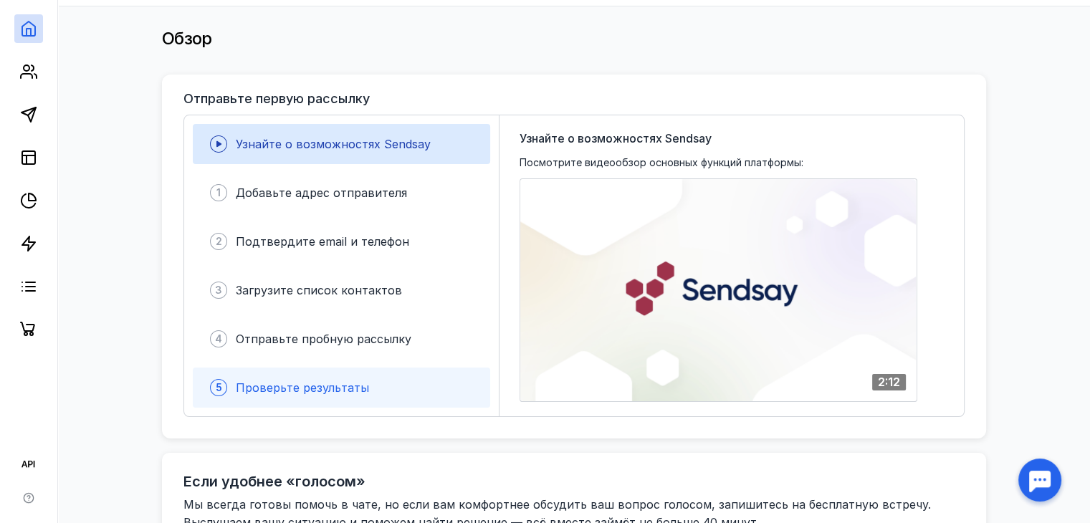
click at [390, 393] on div "5 Проверьте результаты" at bounding box center [341, 387] width 297 height 40
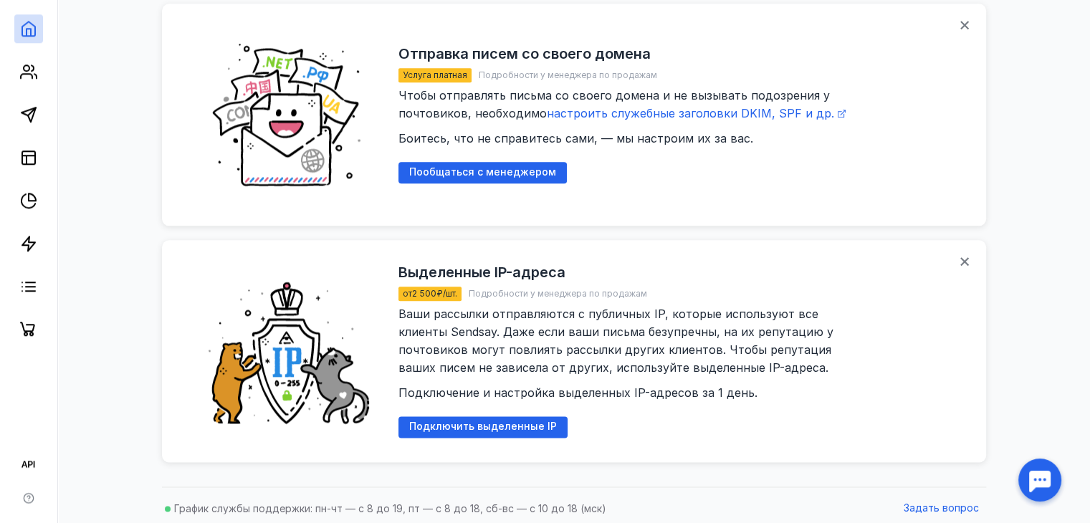
scroll to position [1661, 0]
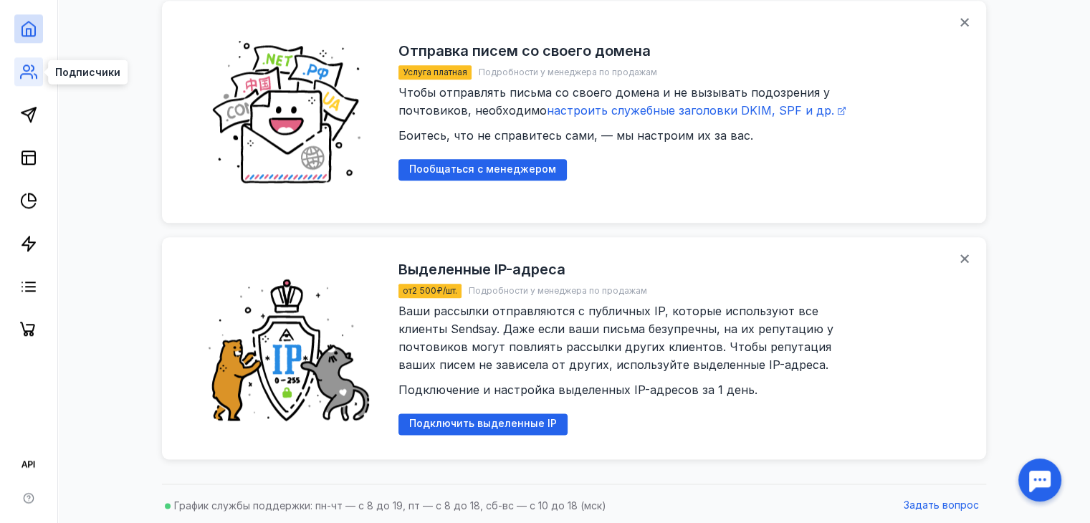
click at [34, 76] on icon at bounding box center [28, 71] width 17 height 17
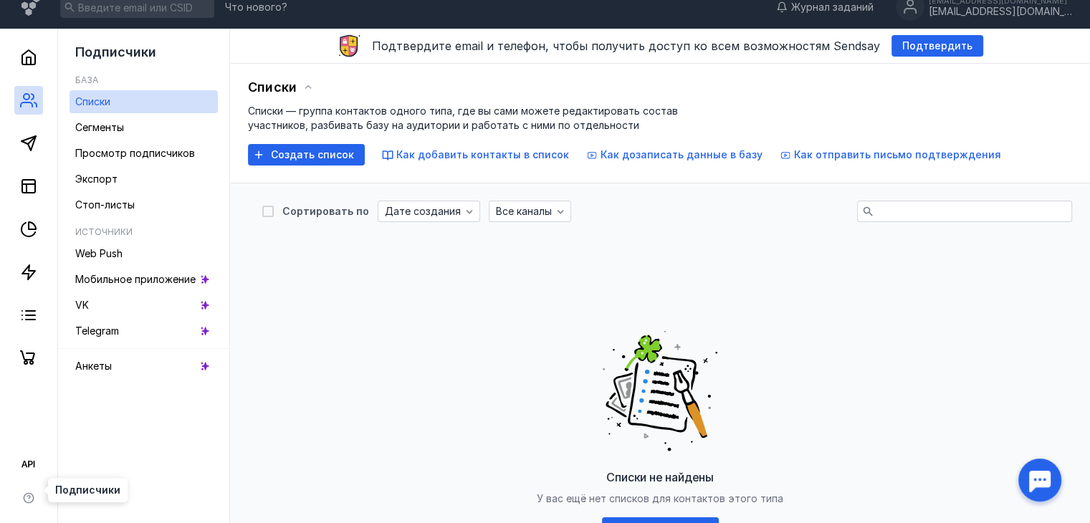
scroll to position [433, 0]
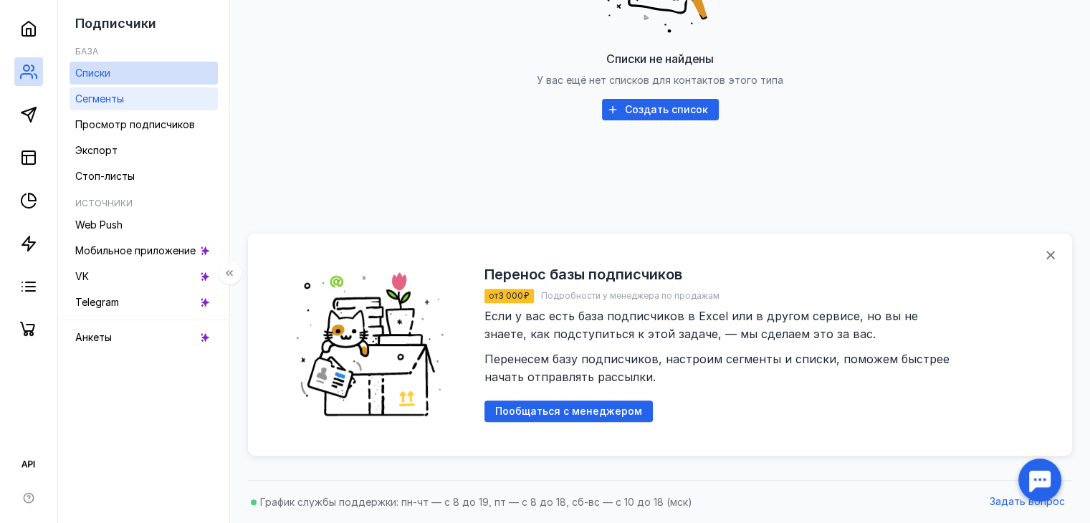
click at [97, 99] on span "Сегменты" at bounding box center [99, 98] width 49 height 12
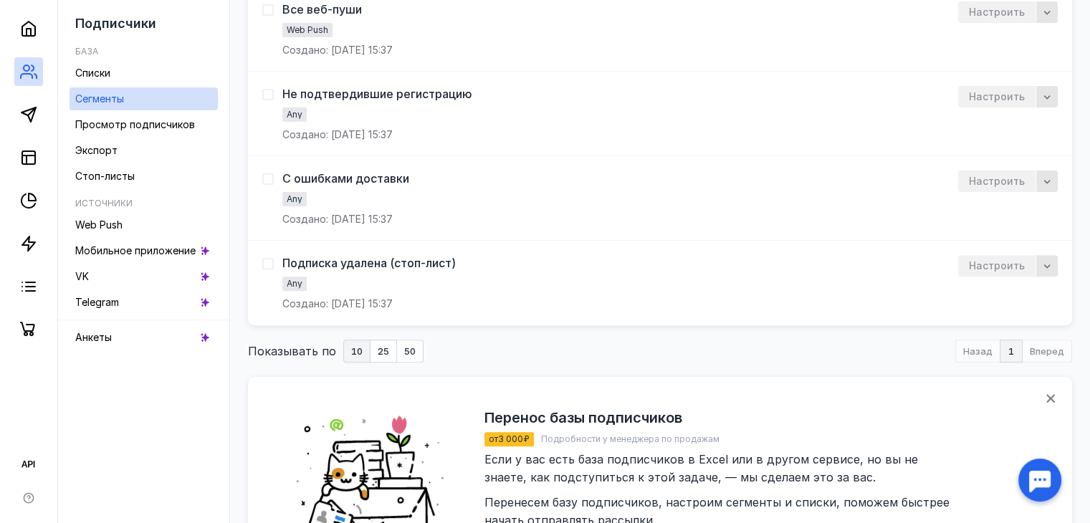
scroll to position [361, 0]
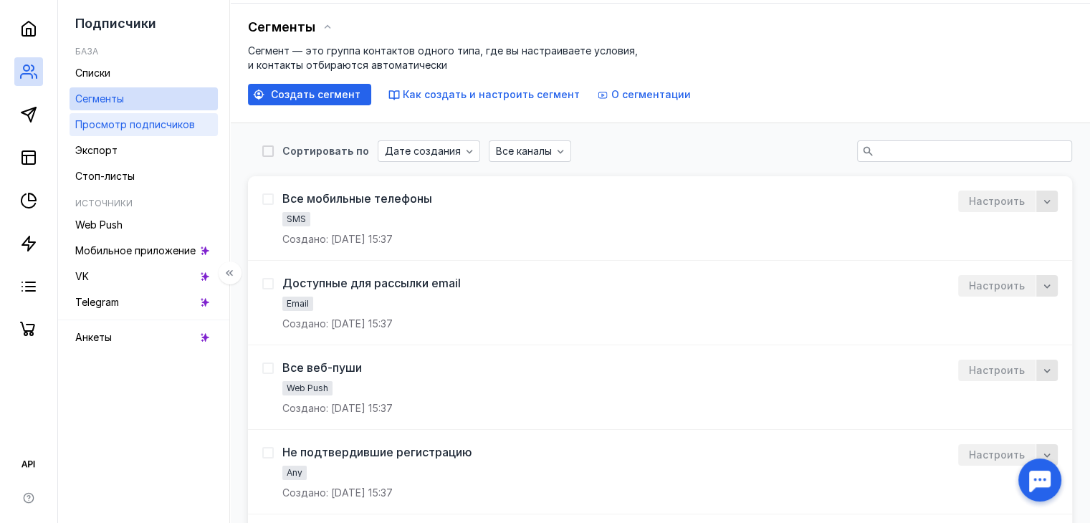
click at [169, 133] on link "Просмотр подписчиков" at bounding box center [143, 124] width 148 height 23
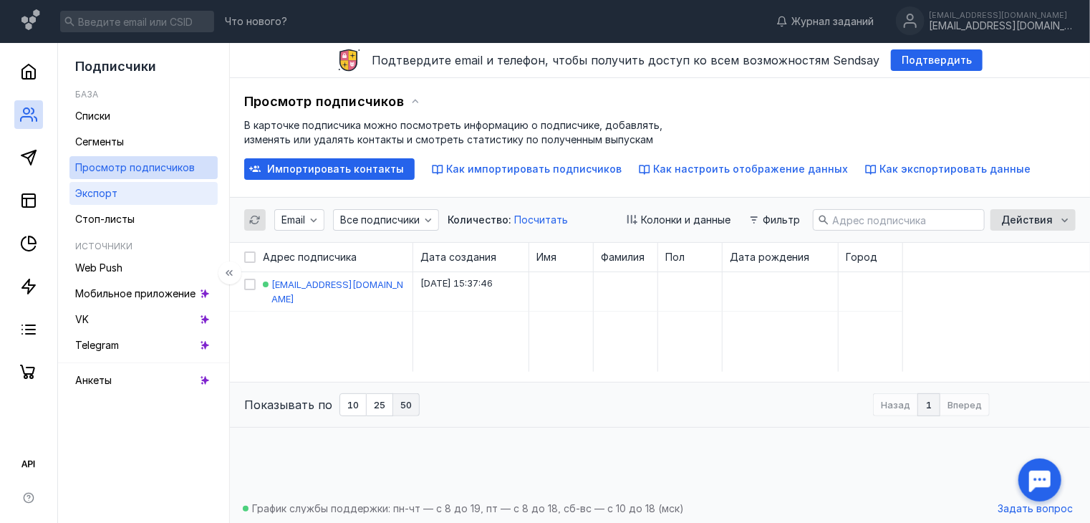
click at [154, 196] on link "Экспорт" at bounding box center [143, 193] width 148 height 23
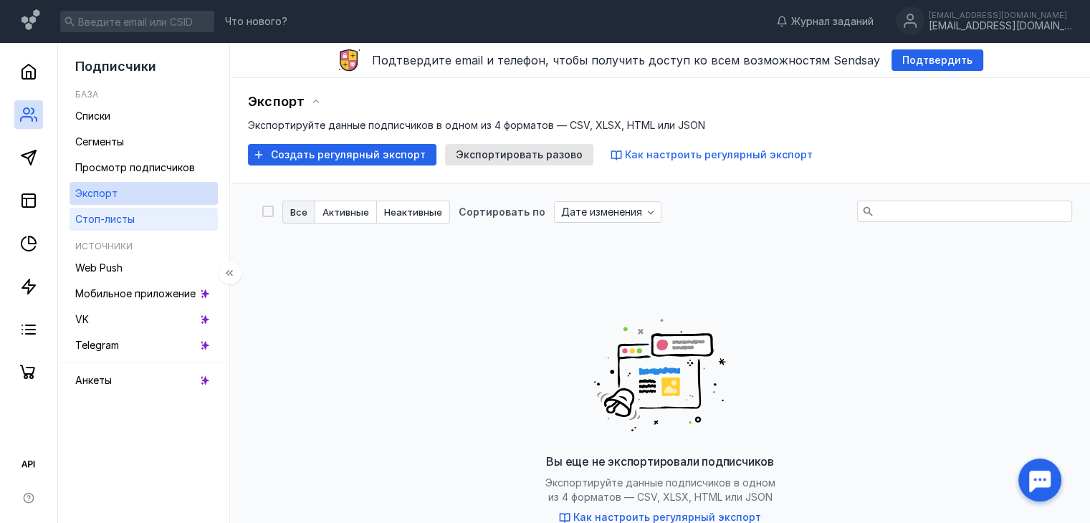
click at [160, 225] on link "Стоп-листы" at bounding box center [143, 219] width 148 height 23
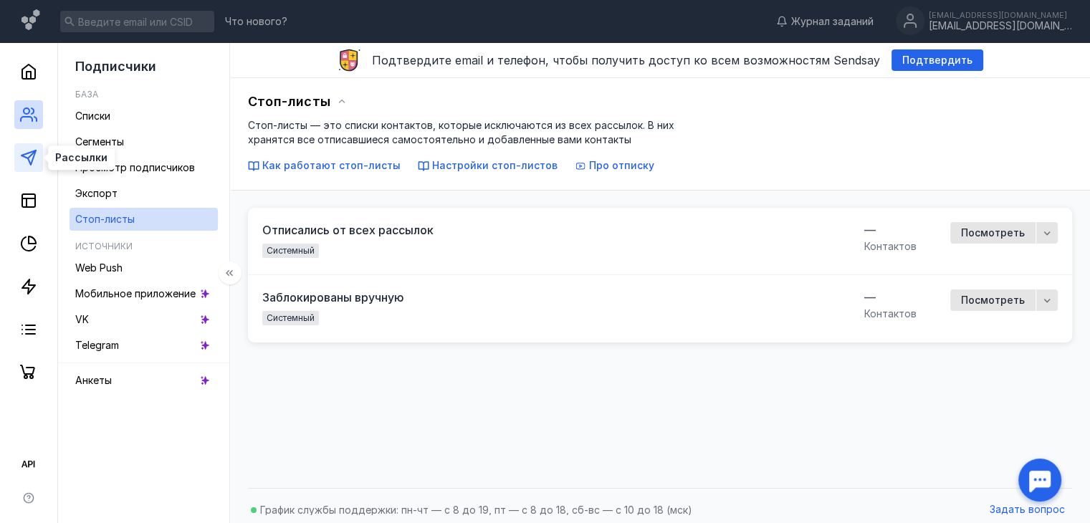
click at [27, 160] on icon at bounding box center [28, 157] width 17 height 17
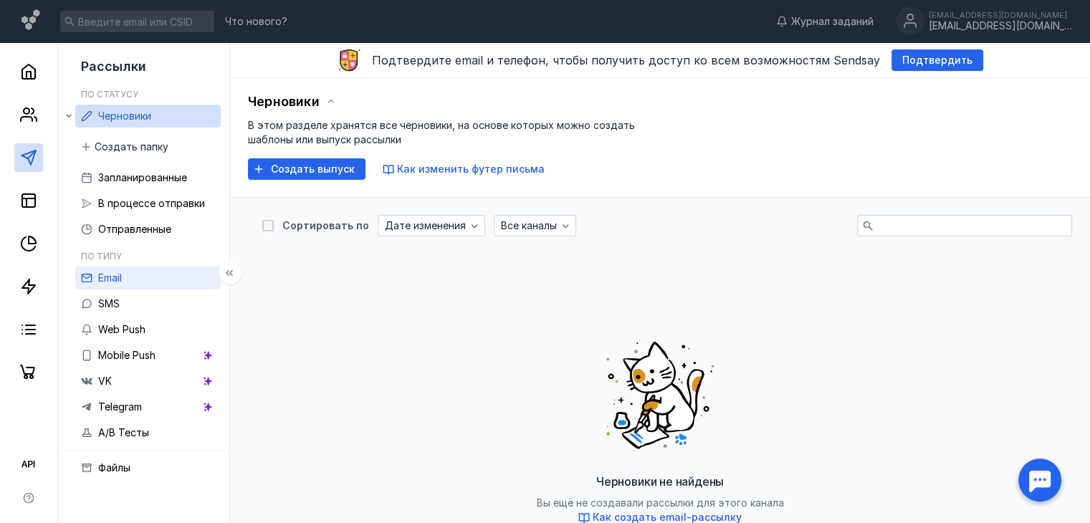
click at [151, 268] on link "Email" at bounding box center [147, 277] width 145 height 23
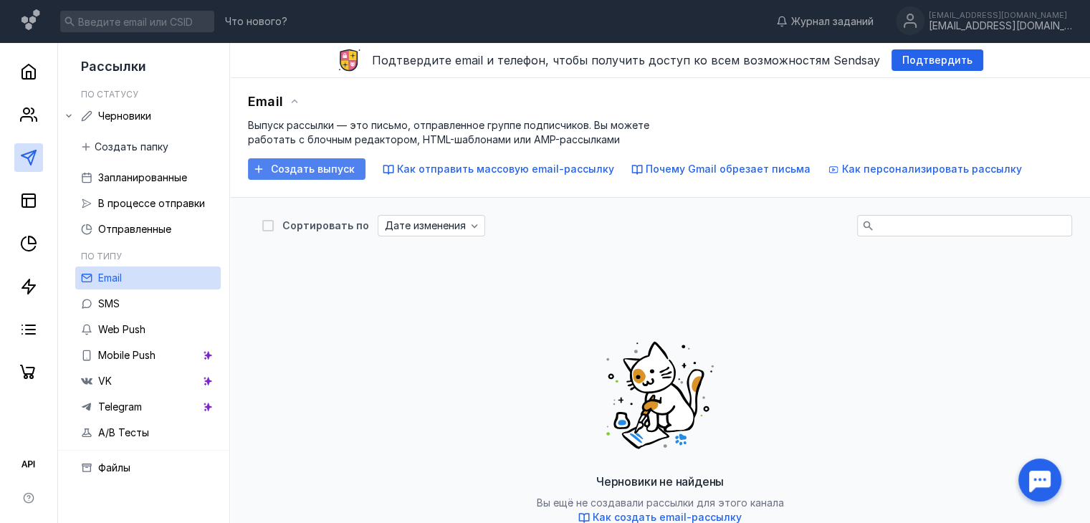
click at [293, 161] on div "Создать выпуск" at bounding box center [306, 168] width 117 height 21
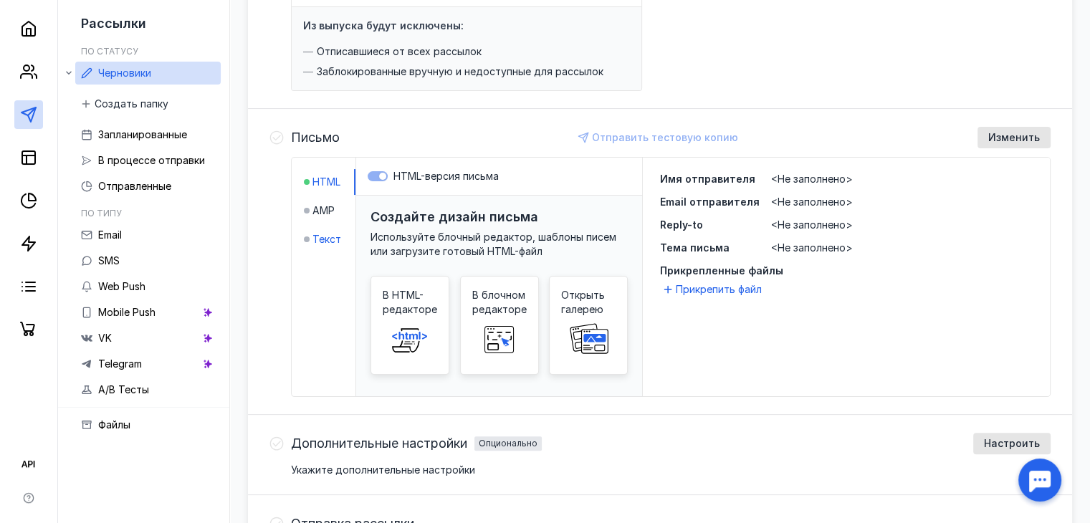
scroll to position [226, 0]
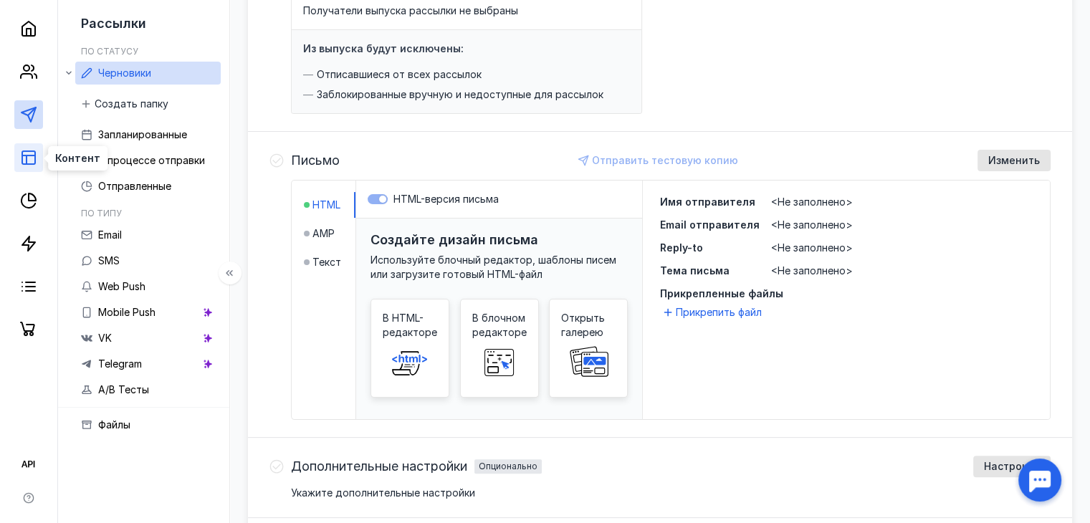
click at [37, 163] on icon at bounding box center [28, 157] width 17 height 17
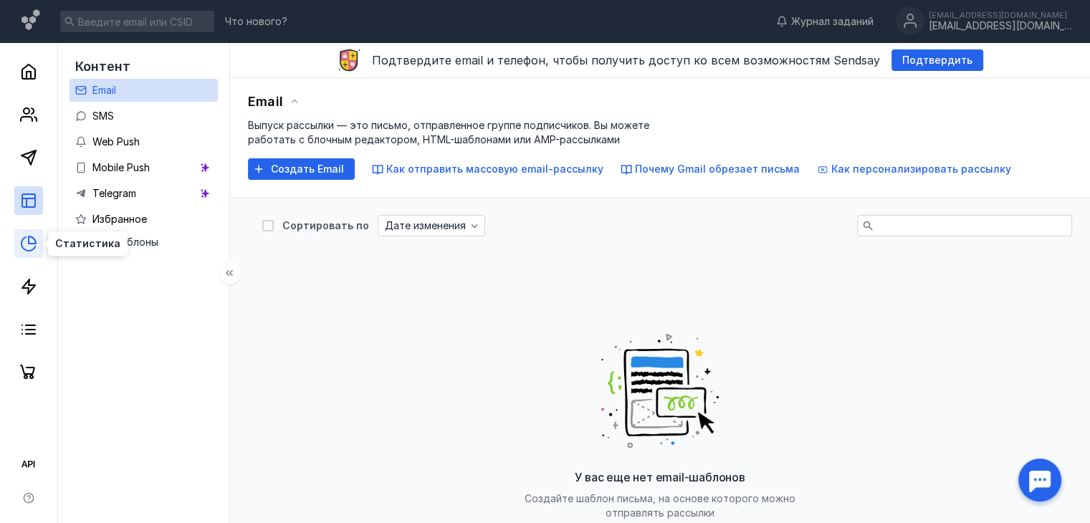
click at [30, 244] on icon at bounding box center [32, 239] width 7 height 7
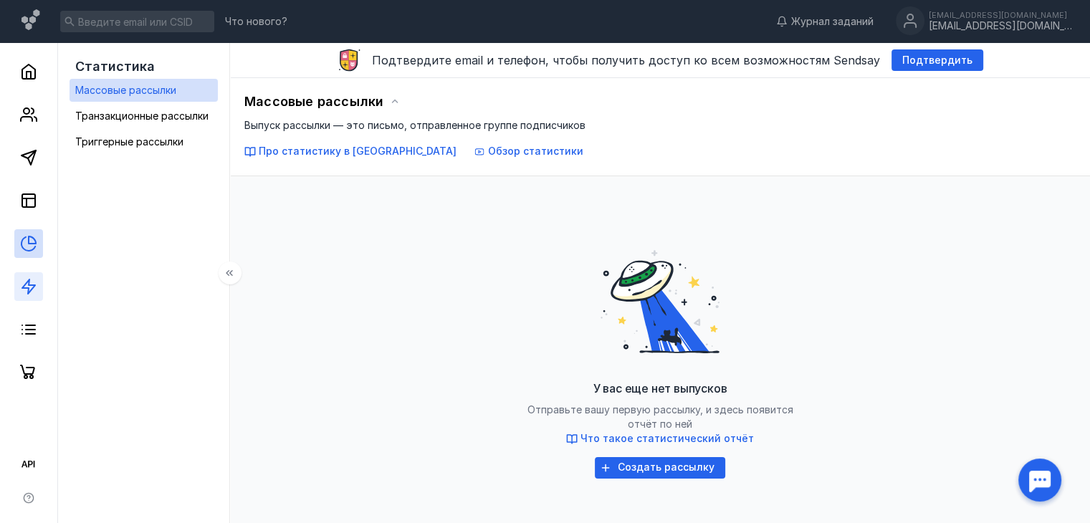
click at [26, 272] on link at bounding box center [28, 286] width 29 height 29
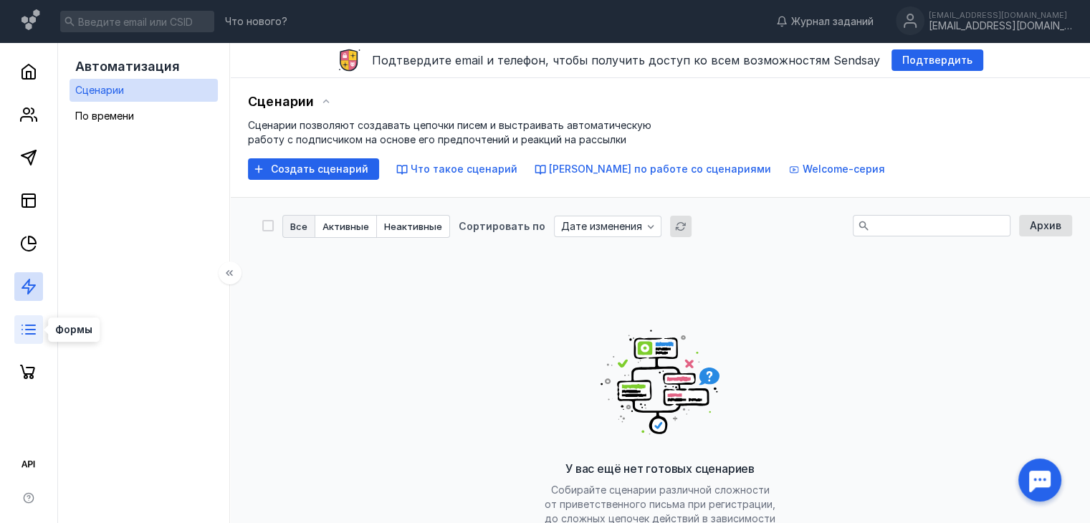
click at [26, 325] on line at bounding box center [30, 325] width 9 height 0
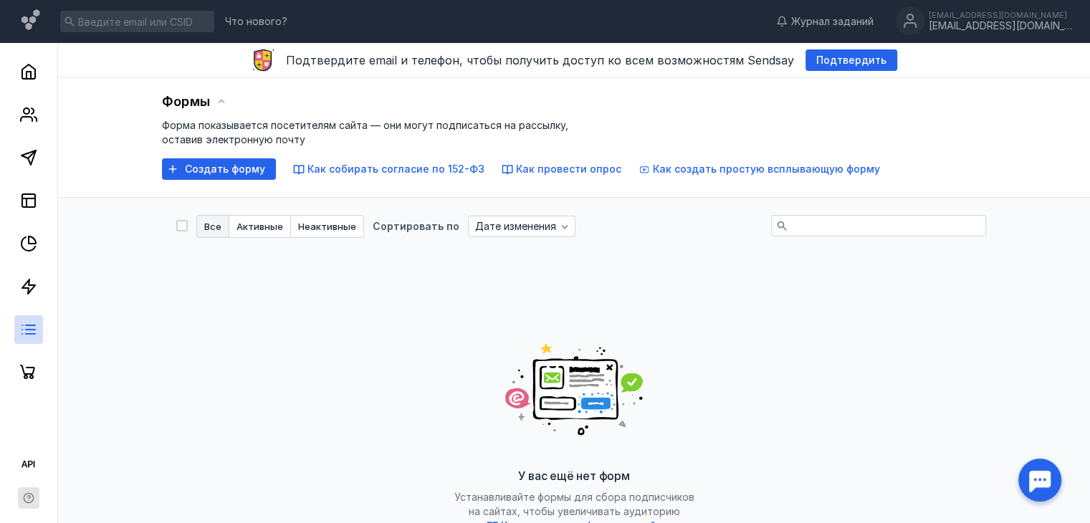
click at [32, 499] on icon "button" at bounding box center [28, 497] width 9 height 9
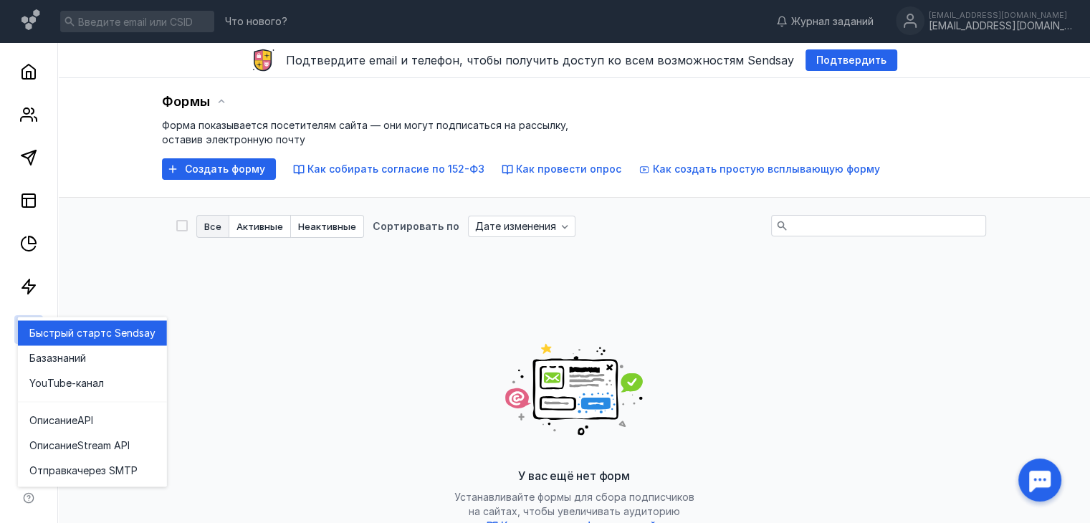
click at [52, 335] on span "Быстрый старт" at bounding box center [67, 333] width 77 height 14
